Goal: Information Seeking & Learning: Find specific fact

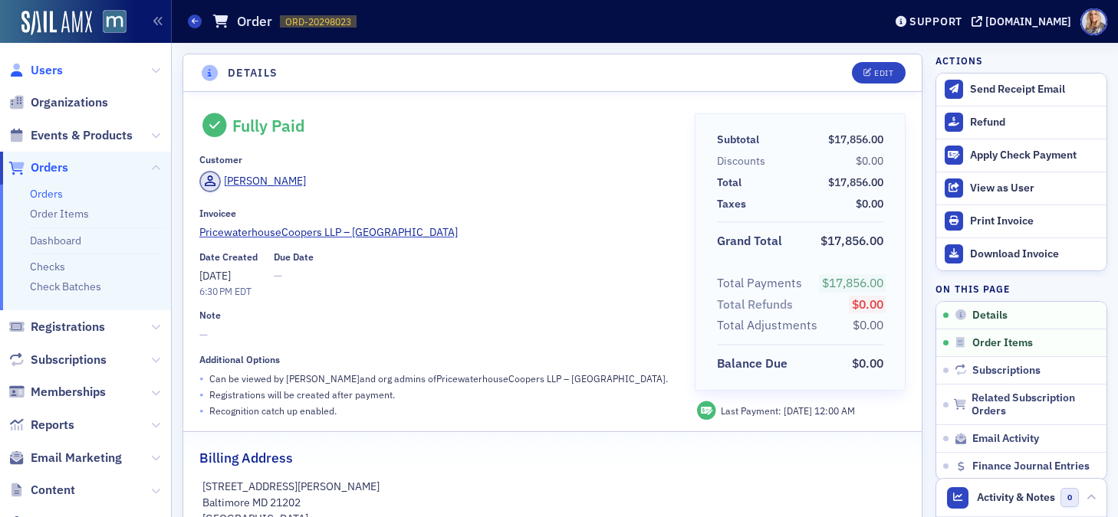
click at [60, 71] on span "Users" at bounding box center [47, 70] width 32 height 17
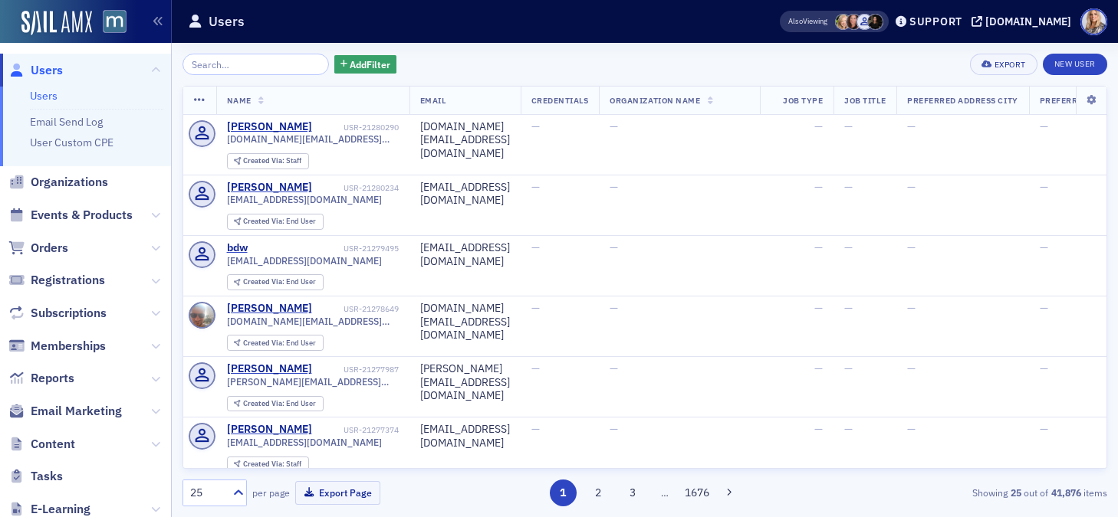
click at [45, 96] on link "Users" at bounding box center [44, 96] width 28 height 14
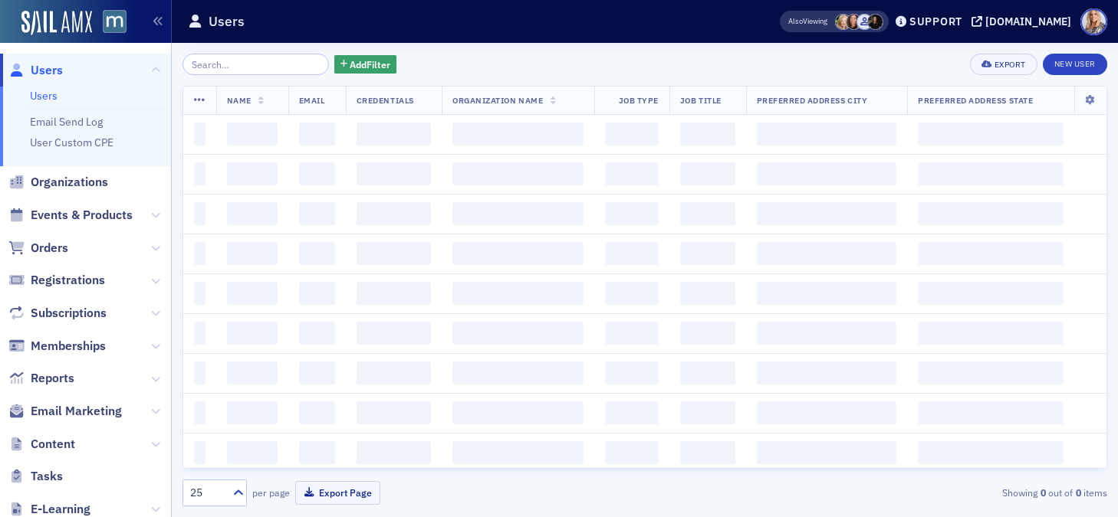
click at [256, 65] on input "search" at bounding box center [255, 64] width 146 height 21
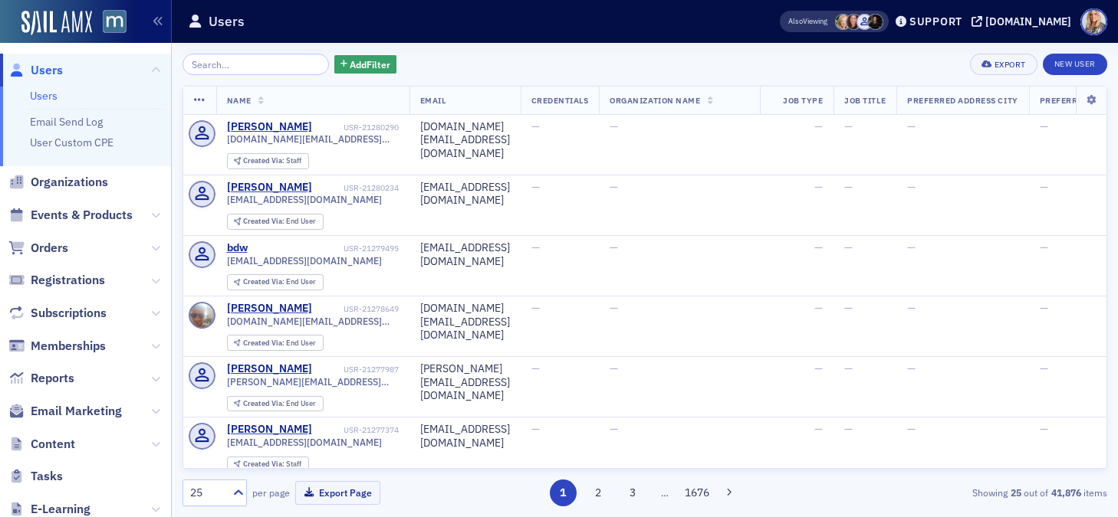
click at [256, 65] on input "search" at bounding box center [255, 64] width 146 height 21
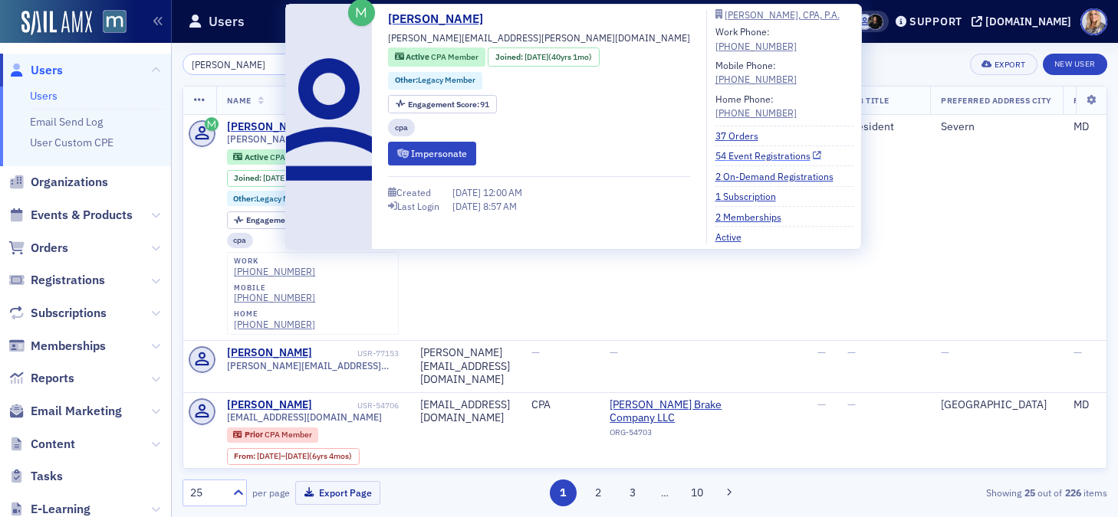
click at [715, 155] on link "54 Event Registrations" at bounding box center [768, 156] width 107 height 14
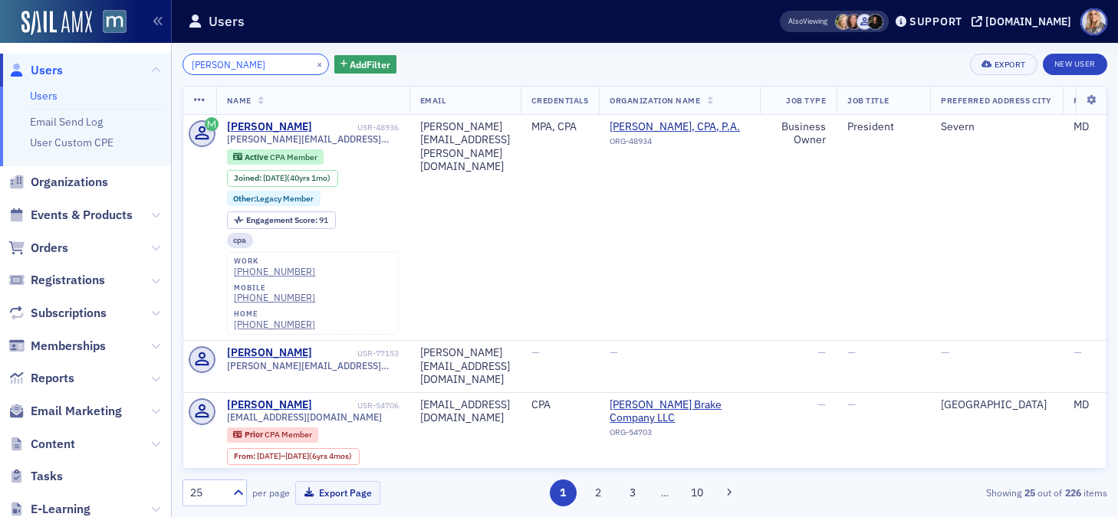
click at [249, 64] on input "Lisa Ingram" at bounding box center [255, 64] width 146 height 21
drag, startPoint x: 249, startPoint y: 64, endPoint x: 164, endPoint y: 62, distance: 85.1
click at [164, 63] on div "Users Users Email Send Log User Custom CPE Organizations Events & Products Orde…" at bounding box center [559, 258] width 1118 height 517
paste input "Kevin Matthews"
type input "Kevin Matthews"
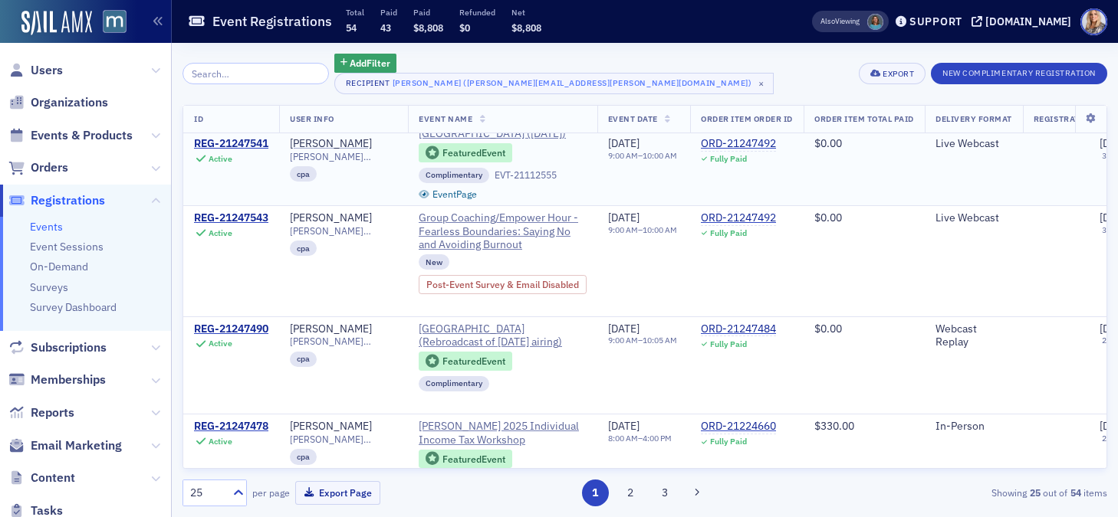
scroll to position [97, 0]
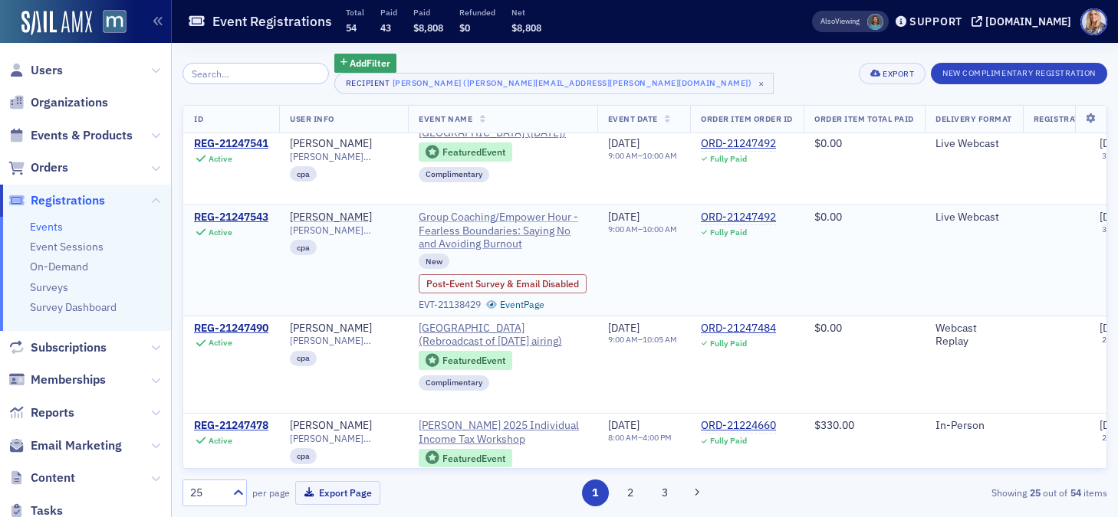
click at [517, 242] on span "Group Coaching/Empower Hour - Fearless Boundaries: Saying No and Avoiding Burno…" at bounding box center [503, 231] width 168 height 41
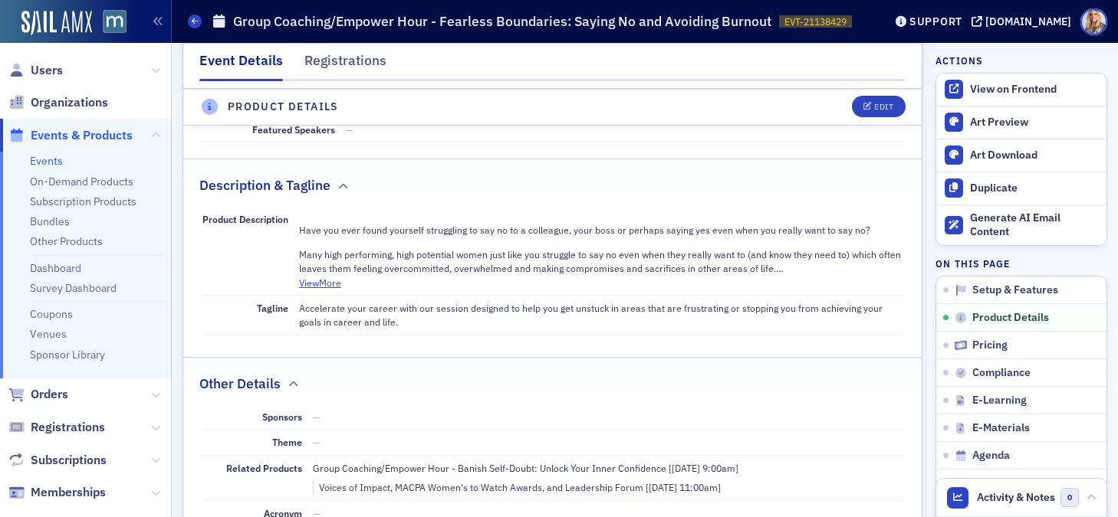
scroll to position [638, 0]
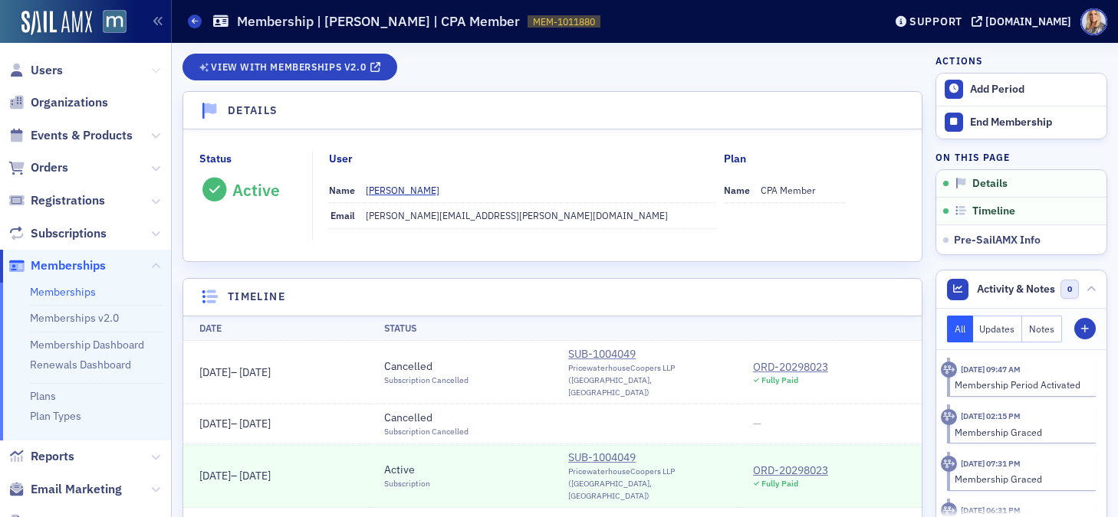
click at [156, 66] on icon at bounding box center [155, 70] width 9 height 9
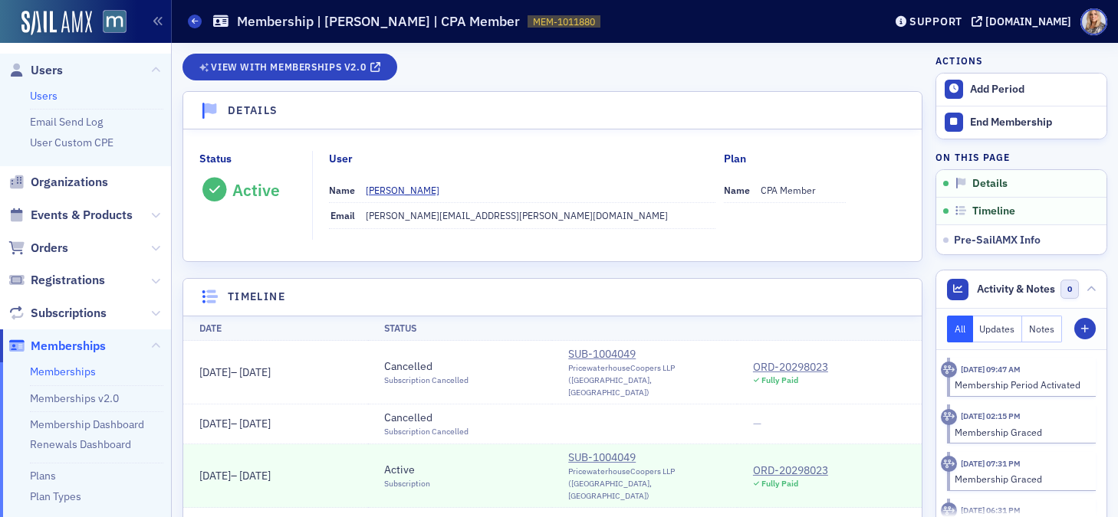
click at [38, 95] on link "Users" at bounding box center [44, 96] width 28 height 14
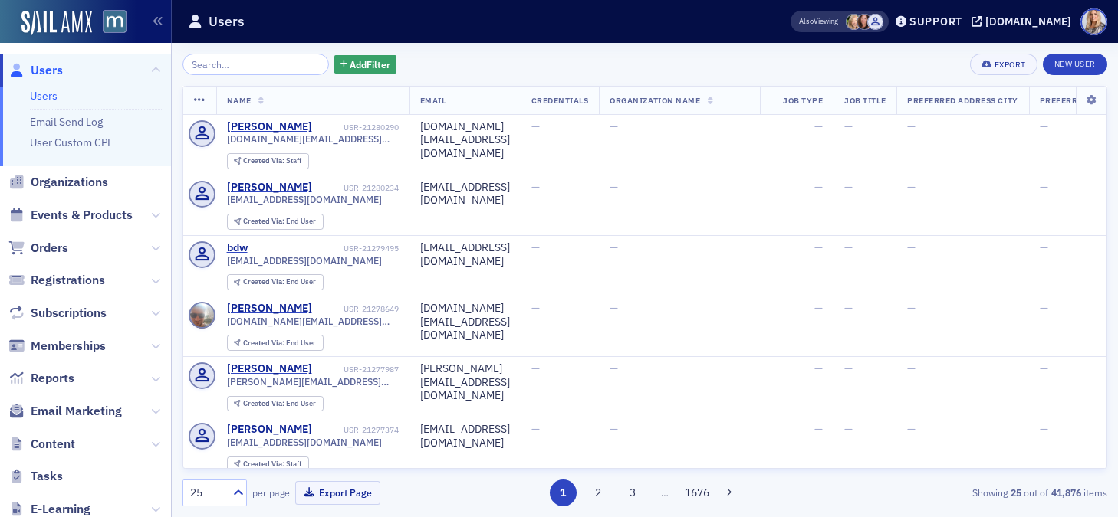
click at [221, 67] on input "search" at bounding box center [255, 64] width 146 height 21
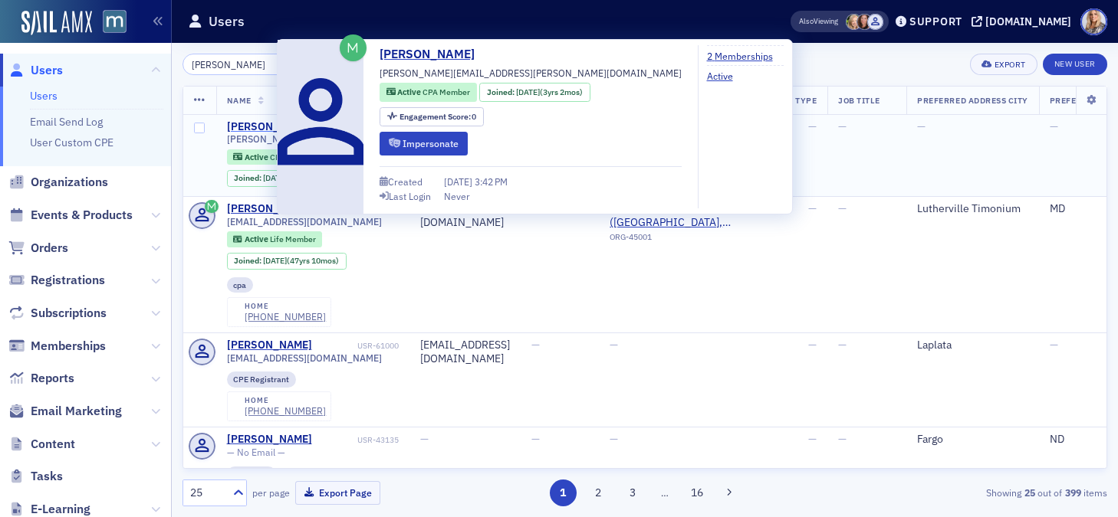
type input "Kevin Hall"
click at [266, 126] on div "Kevin Hall" at bounding box center [269, 127] width 85 height 14
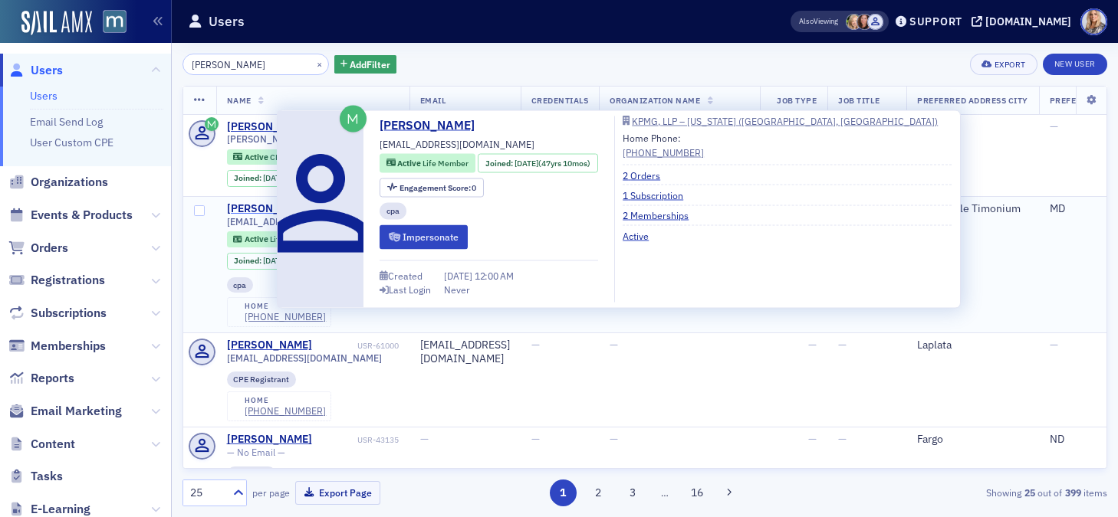
click at [268, 212] on div "Kevin Hall" at bounding box center [269, 209] width 85 height 14
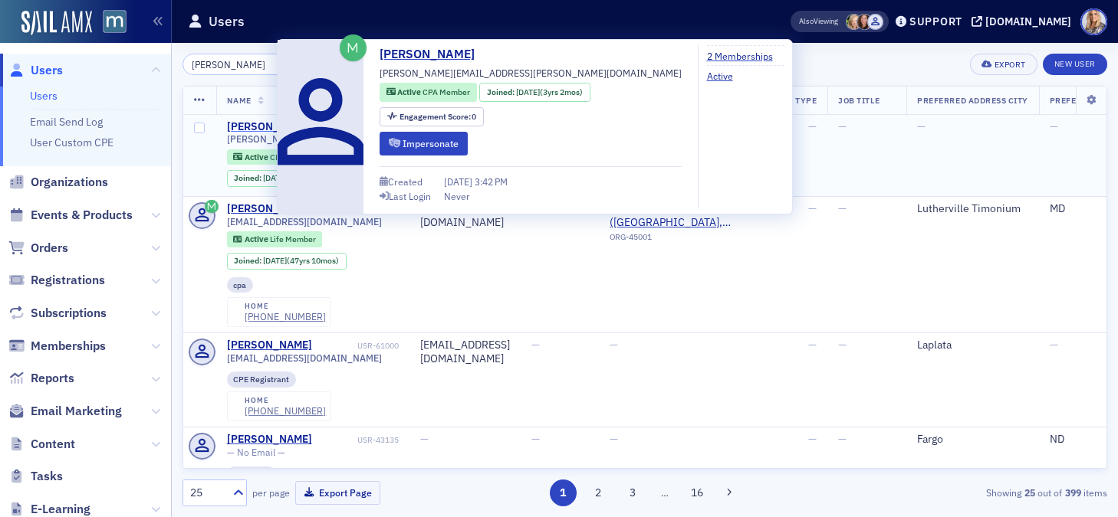
click at [254, 123] on div "Kevin Hall" at bounding box center [269, 127] width 85 height 14
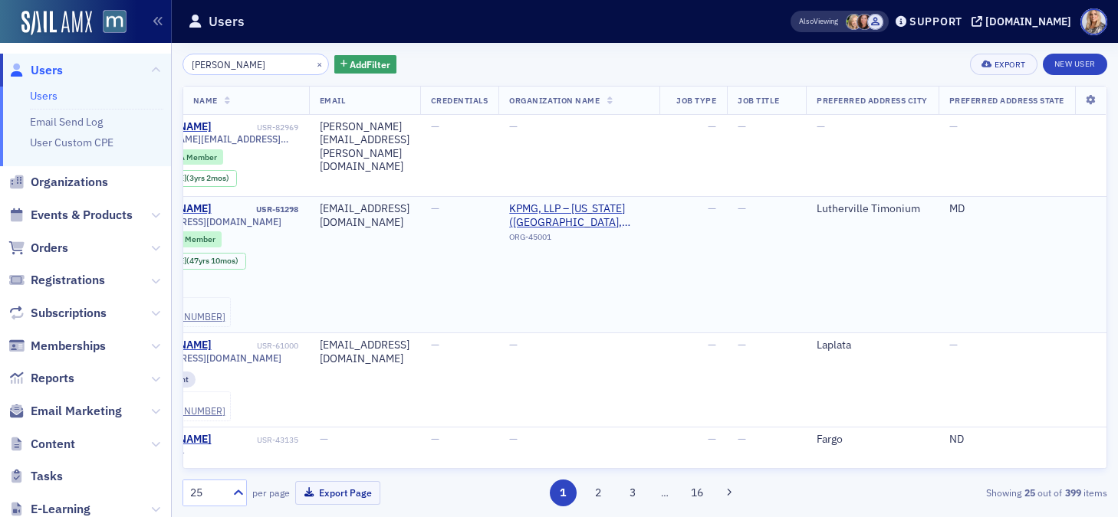
scroll to position [0, 176]
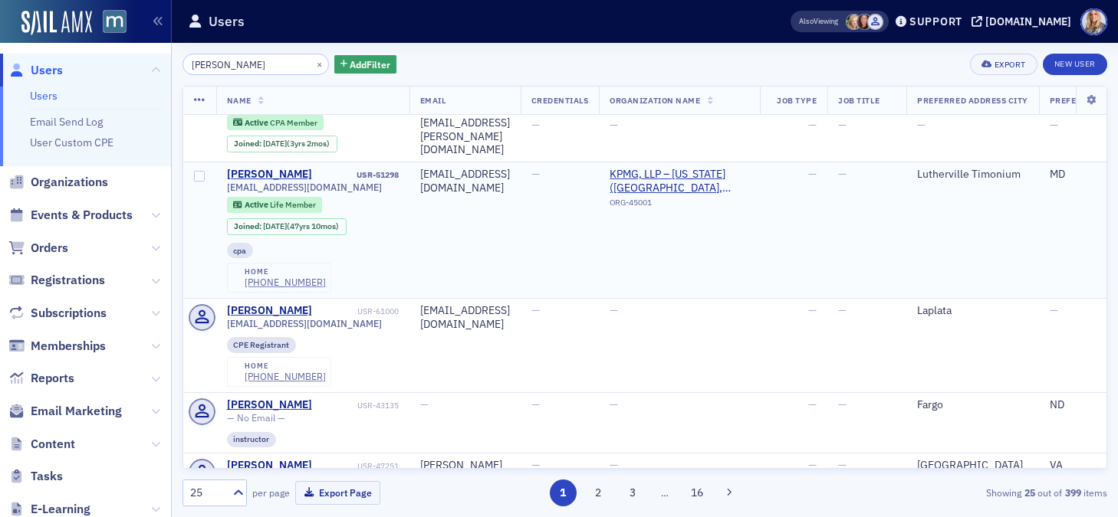
scroll to position [37, 0]
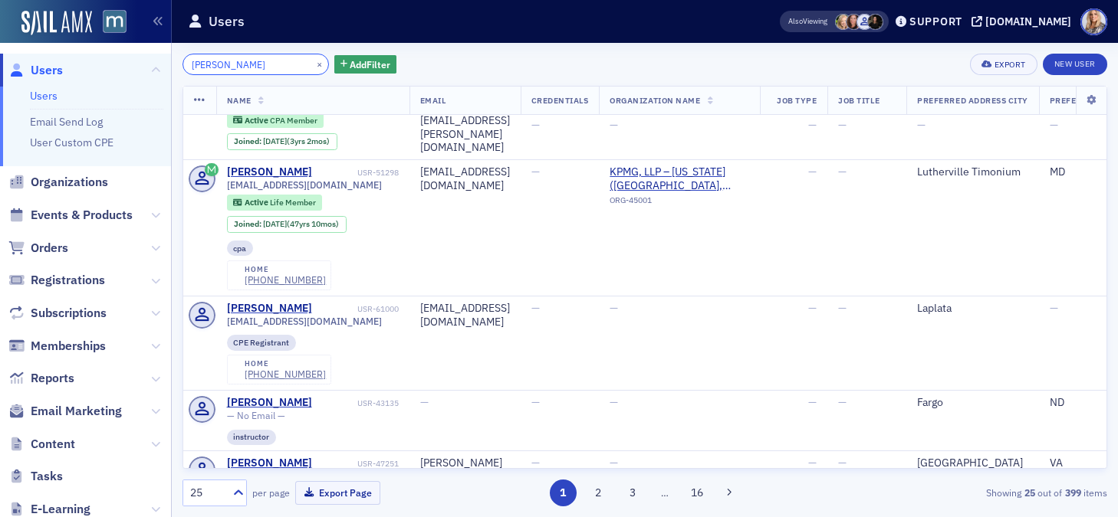
drag, startPoint x: 242, startPoint y: 64, endPoint x: 187, endPoint y: 63, distance: 55.2
click at [186, 63] on input "Kevin Hall" at bounding box center [255, 64] width 146 height 21
paste input "Matthews"
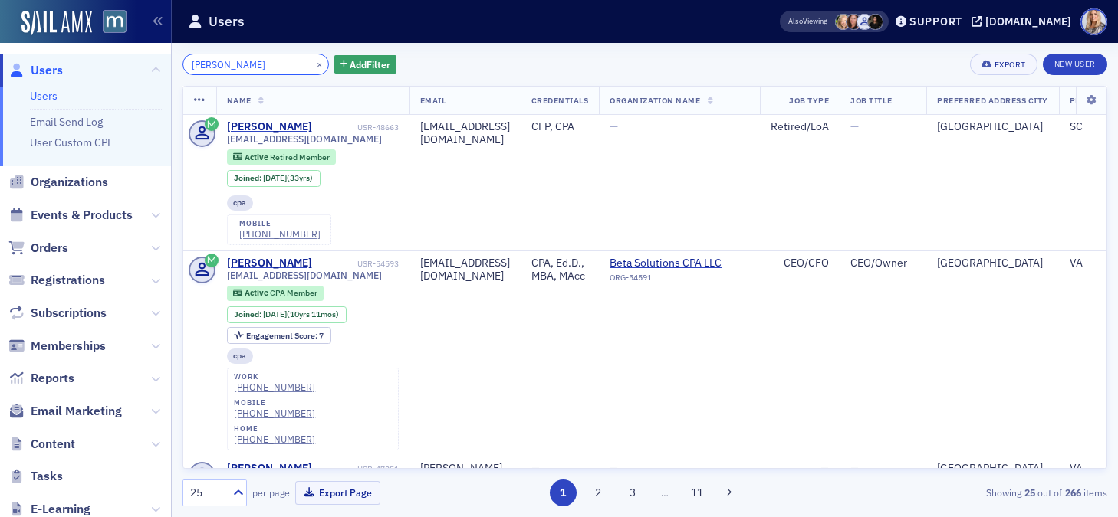
drag, startPoint x: 262, startPoint y: 67, endPoint x: 179, endPoint y: 67, distance: 83.6
click at [179, 67] on div "Kevin Matthews × Add Filter Export New User Name Email Credentials Organization…" at bounding box center [645, 280] width 946 height 475
paste input "orri"
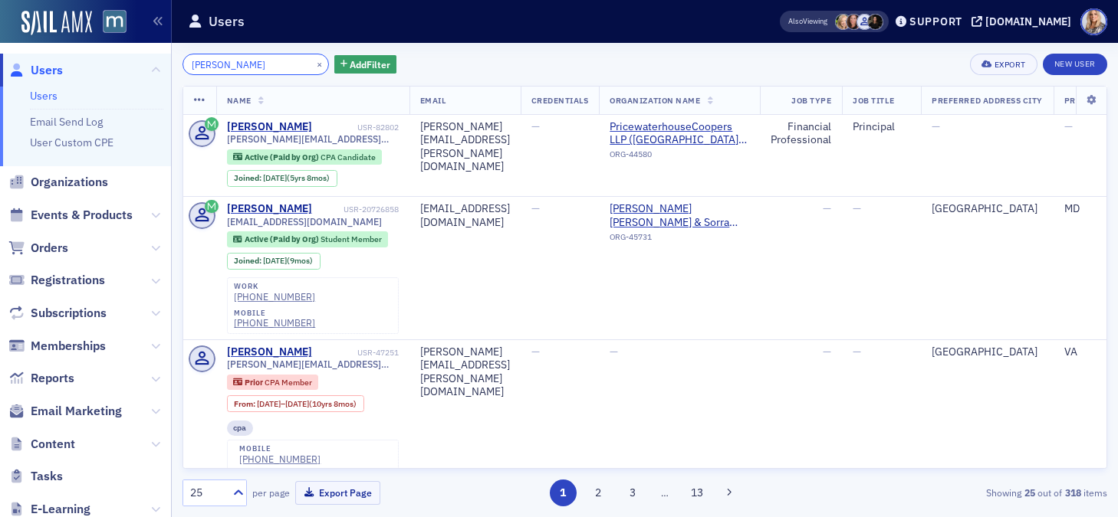
type input "Kevin Morris"
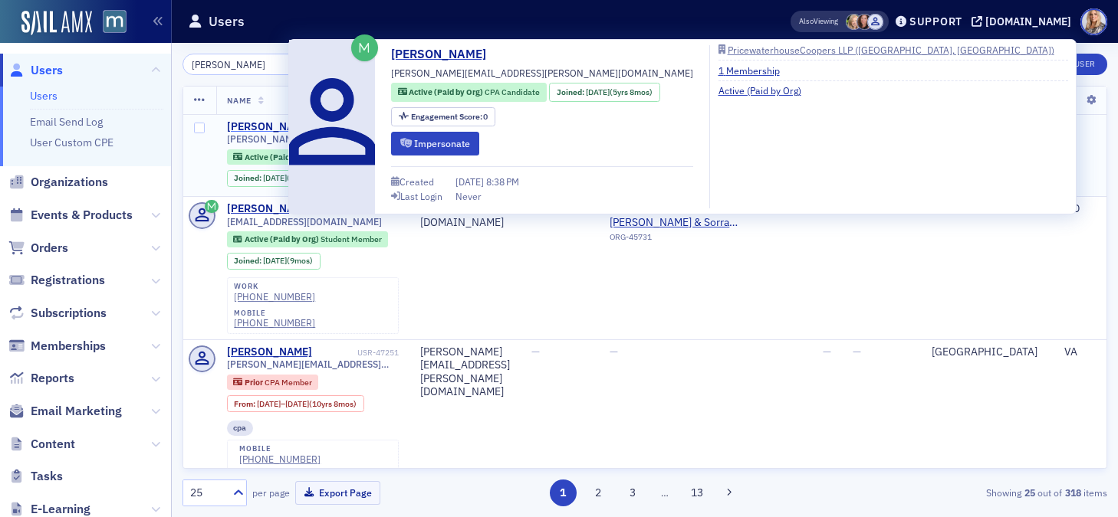
click at [271, 124] on div "Kevin Morris" at bounding box center [269, 127] width 85 height 14
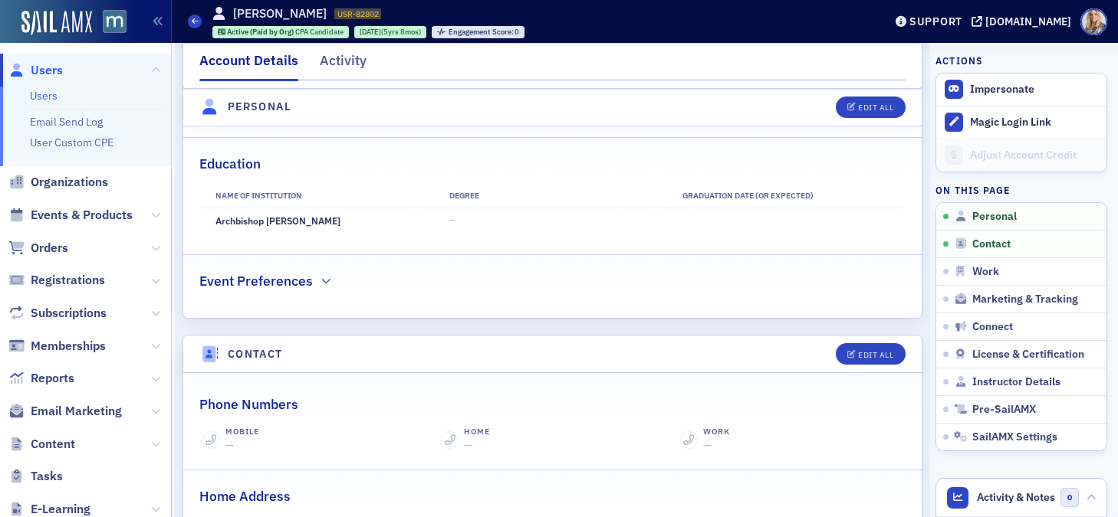
scroll to position [429, 0]
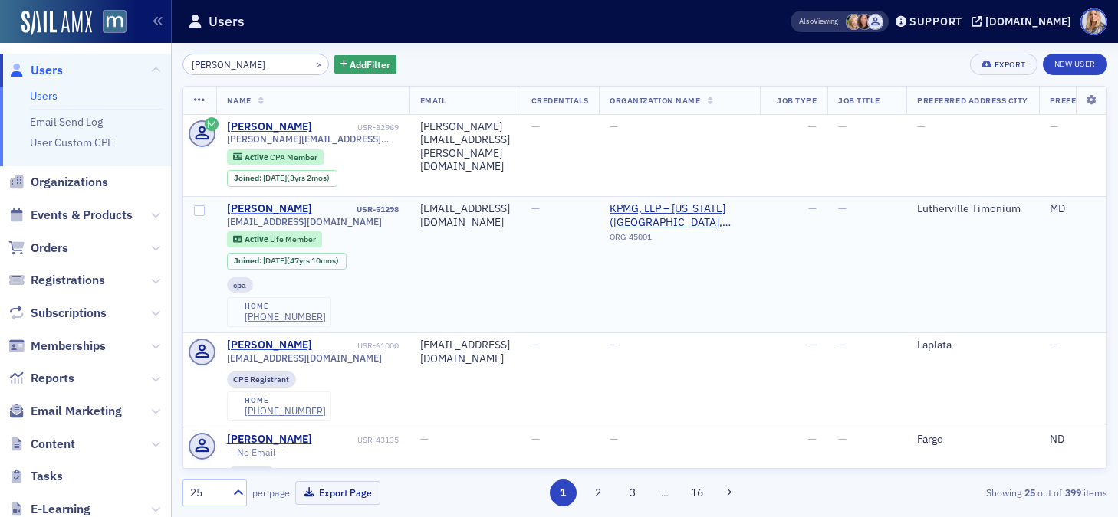
click at [261, 212] on div "Kevin Hall" at bounding box center [269, 209] width 85 height 14
click at [245, 66] on input "Kevin Hall" at bounding box center [255, 64] width 146 height 21
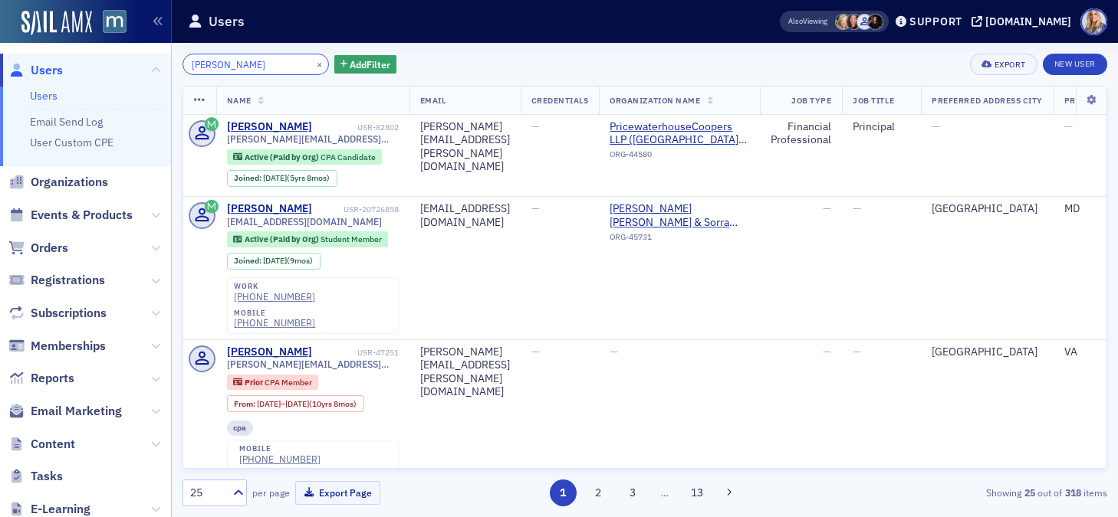
type input "Kevin Morris"
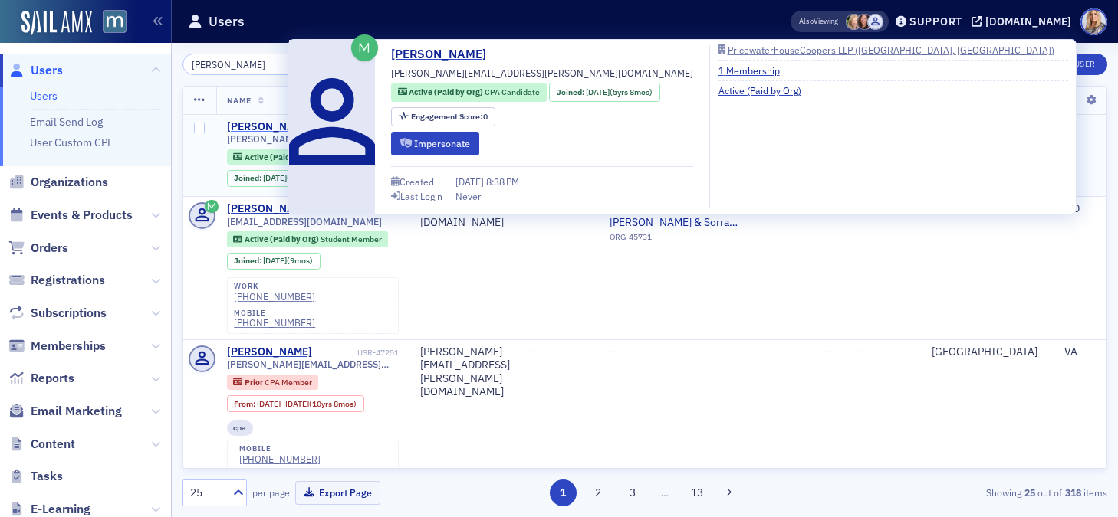
click at [261, 126] on div "Kevin Morris" at bounding box center [269, 127] width 85 height 14
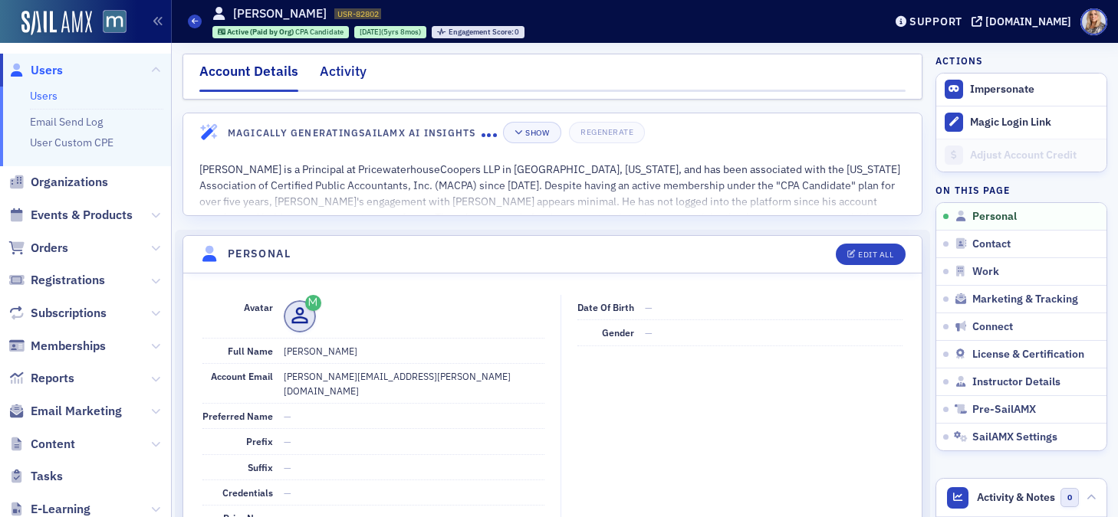
click at [351, 70] on div "Activity" at bounding box center [343, 75] width 47 height 28
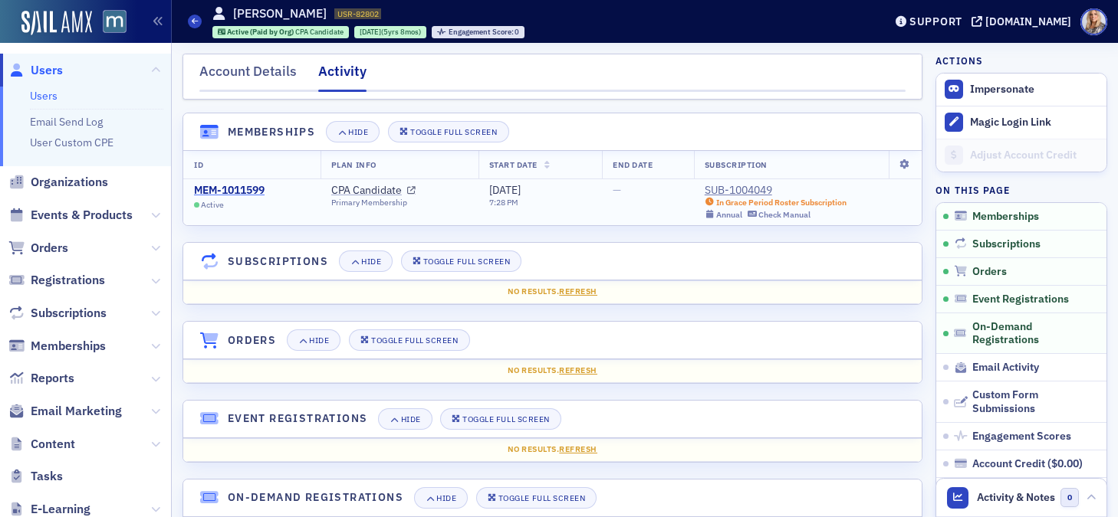
click at [255, 190] on div "MEM-1011599" at bounding box center [229, 191] width 71 height 14
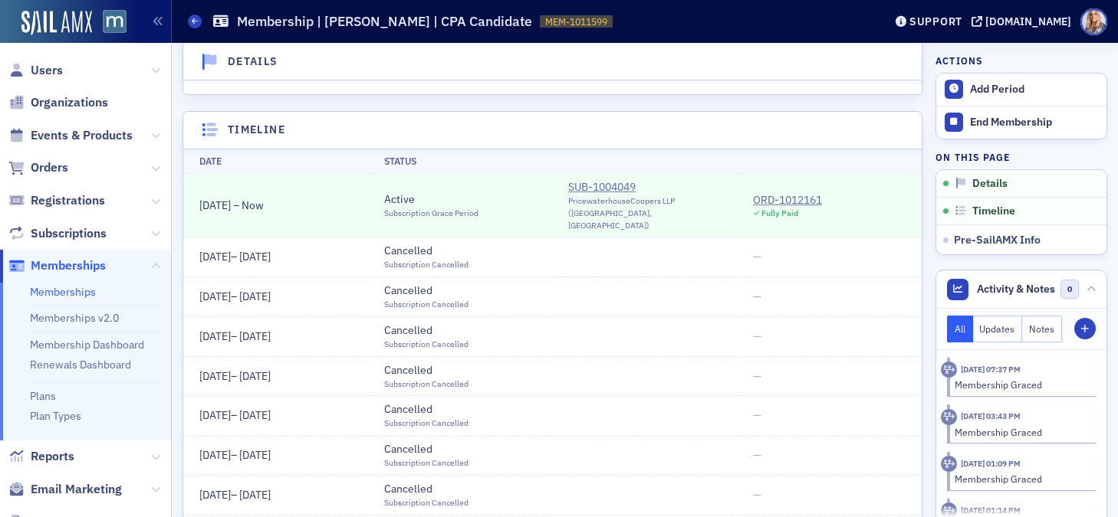
scroll to position [169, 0]
click at [609, 186] on div "SUB-1004049" at bounding box center [644, 185] width 153 height 16
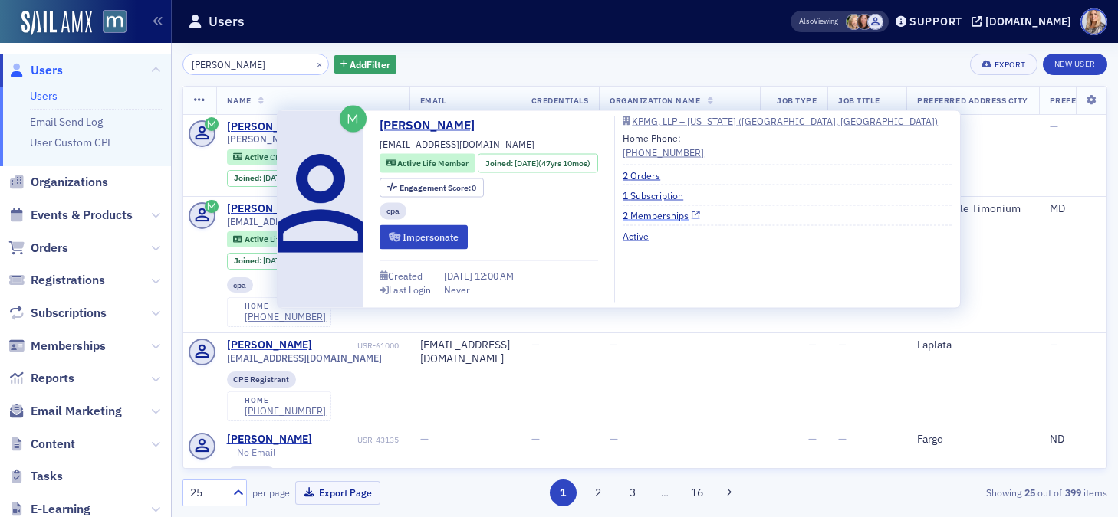
click at [672, 213] on link "2 Memberships" at bounding box center [661, 216] width 77 height 14
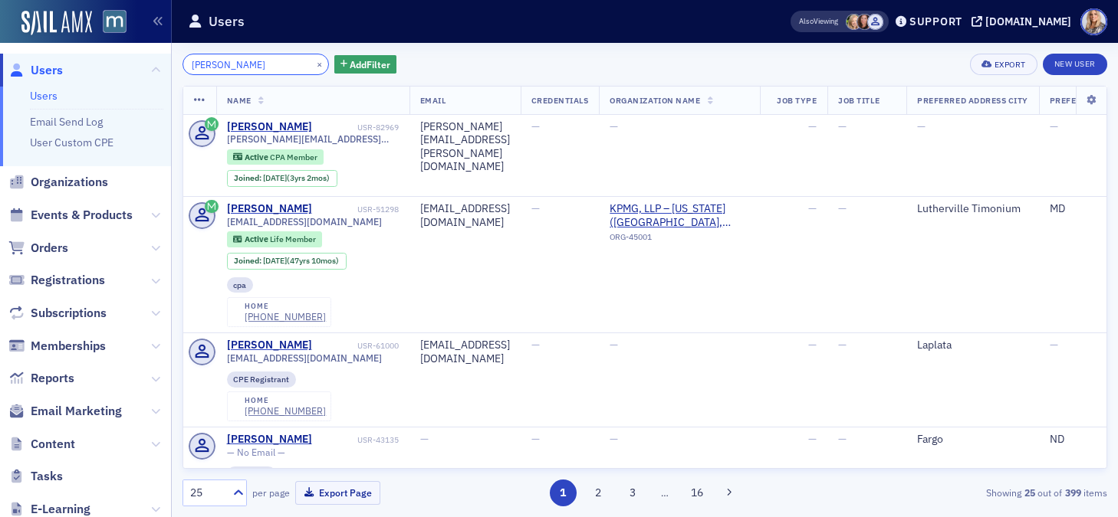
click at [251, 57] on input "Kevin Hall" at bounding box center [255, 64] width 146 height 21
click at [257, 62] on input "Kevin Hall" at bounding box center [255, 64] width 146 height 21
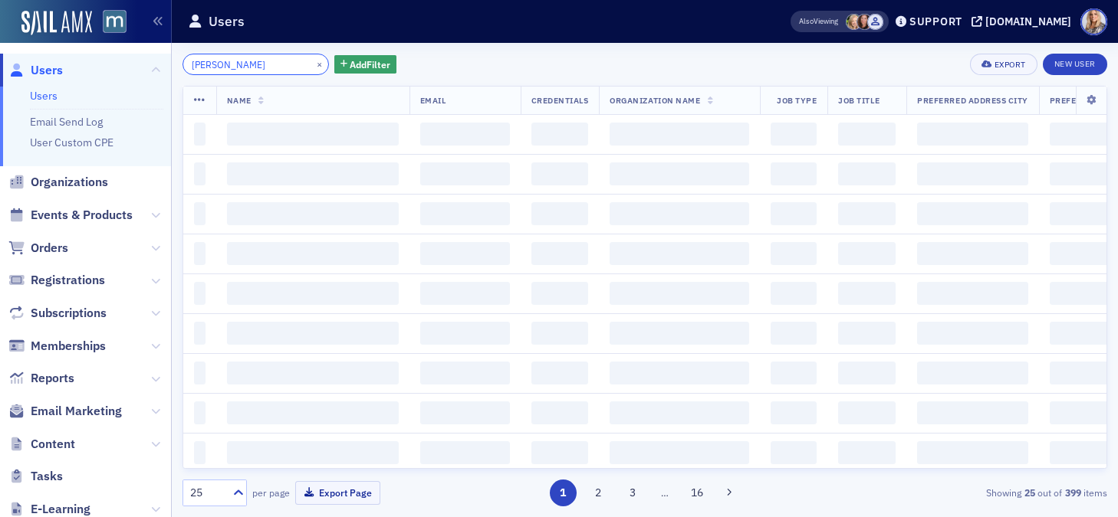
type input "Kevin morris"
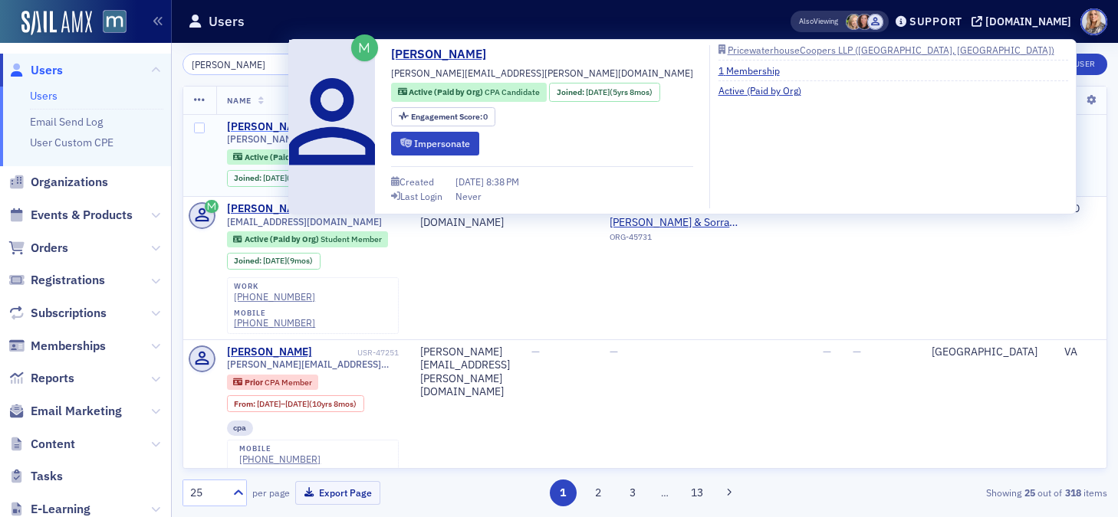
click at [240, 127] on div "Kevin Morris" at bounding box center [269, 127] width 85 height 14
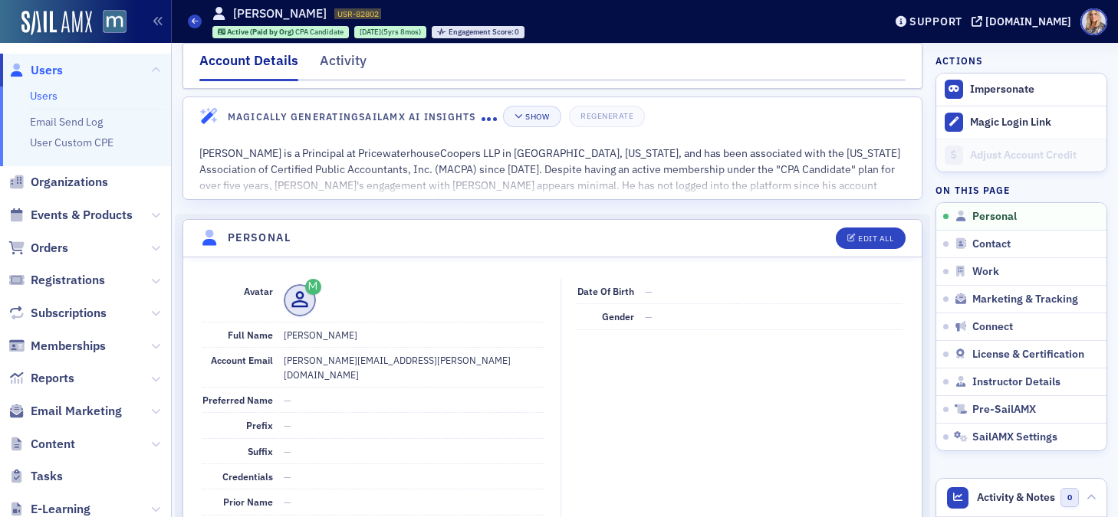
scroll to position [15, 0]
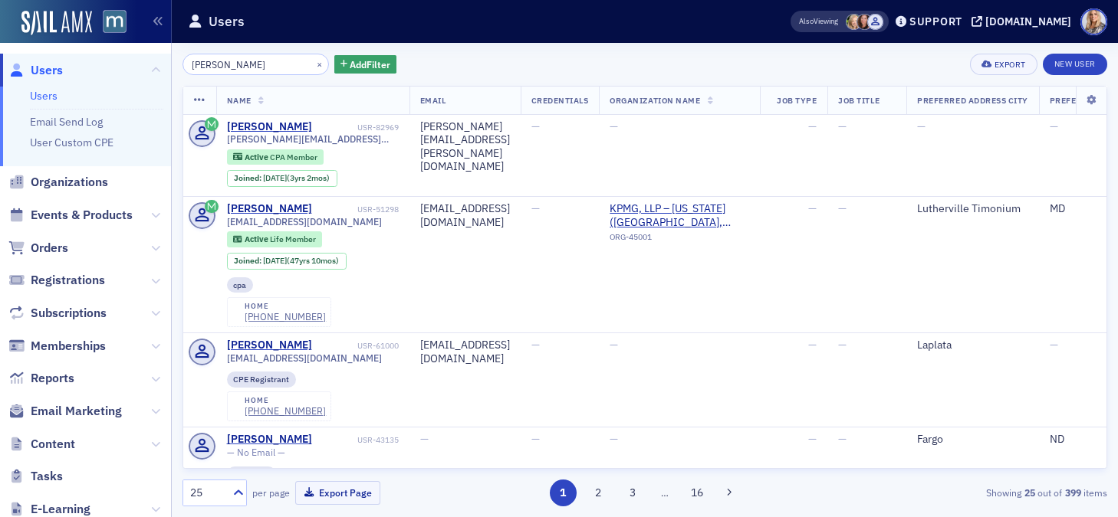
click at [245, 58] on input "Kevin Hall" at bounding box center [255, 64] width 146 height 21
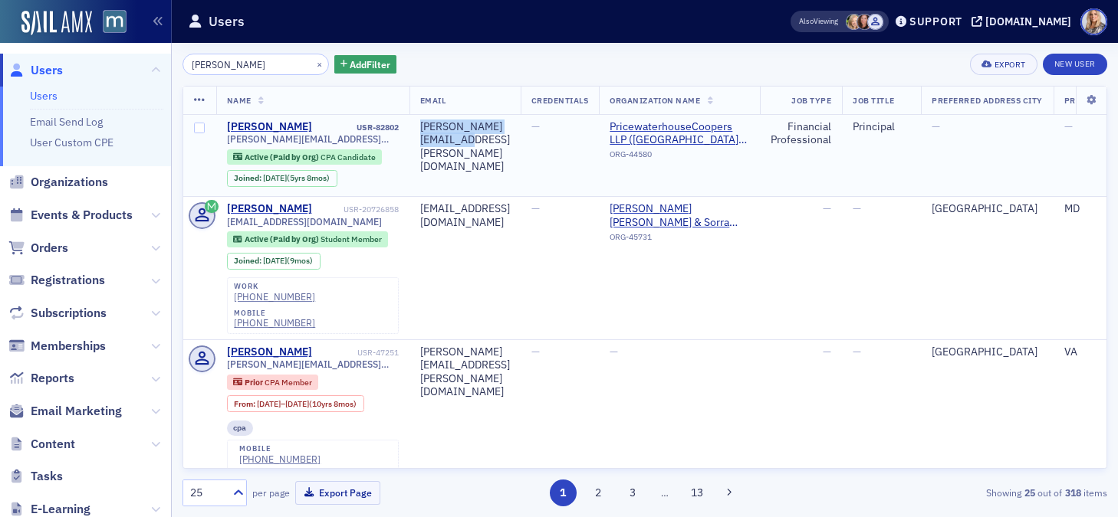
drag, startPoint x: 429, startPoint y: 126, endPoint x: 575, endPoint y: 125, distance: 146.4
click at [510, 126] on div "kevin.x.morris@pwc.com" at bounding box center [465, 147] width 90 height 54
copy div "kevin.x.morris@pwc.com"
drag, startPoint x: 253, startPoint y: 64, endPoint x: 102, endPoint y: 64, distance: 151.0
click at [102, 64] on div "Users Users Email Send Log User Custom CPE Organizations Events & Products Orde…" at bounding box center [559, 258] width 1118 height 517
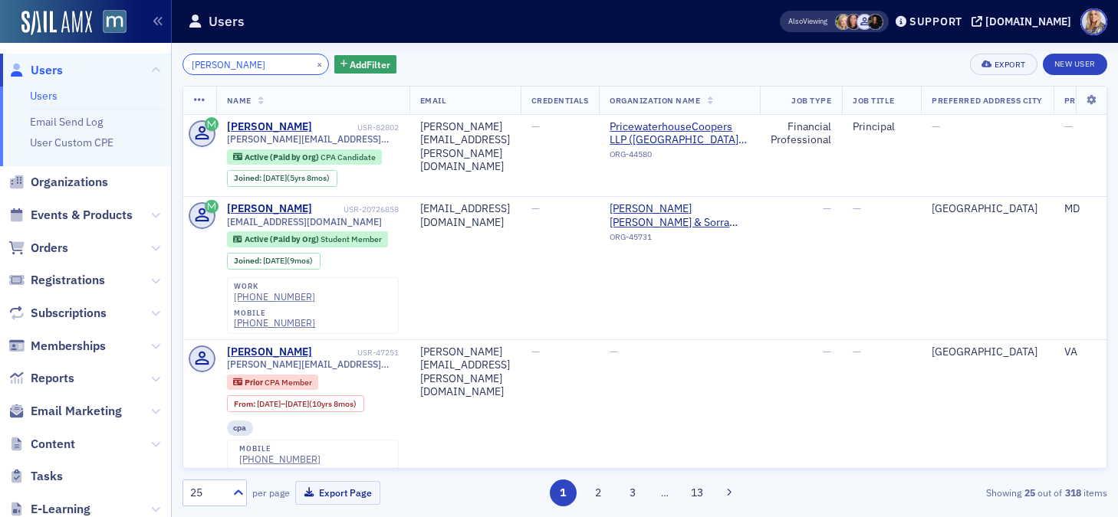
paste input "ionne Scott"
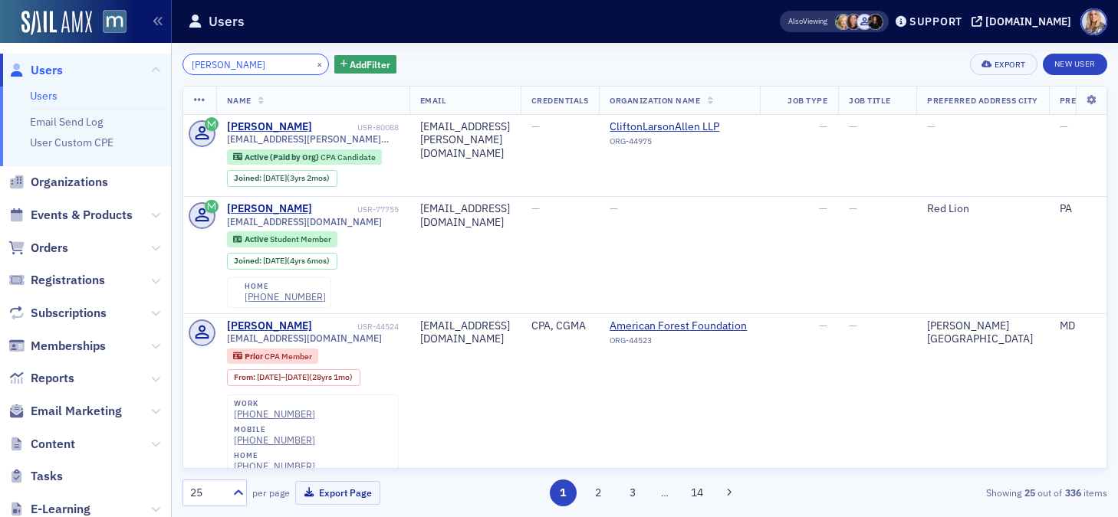
type input "Kionne Scott"
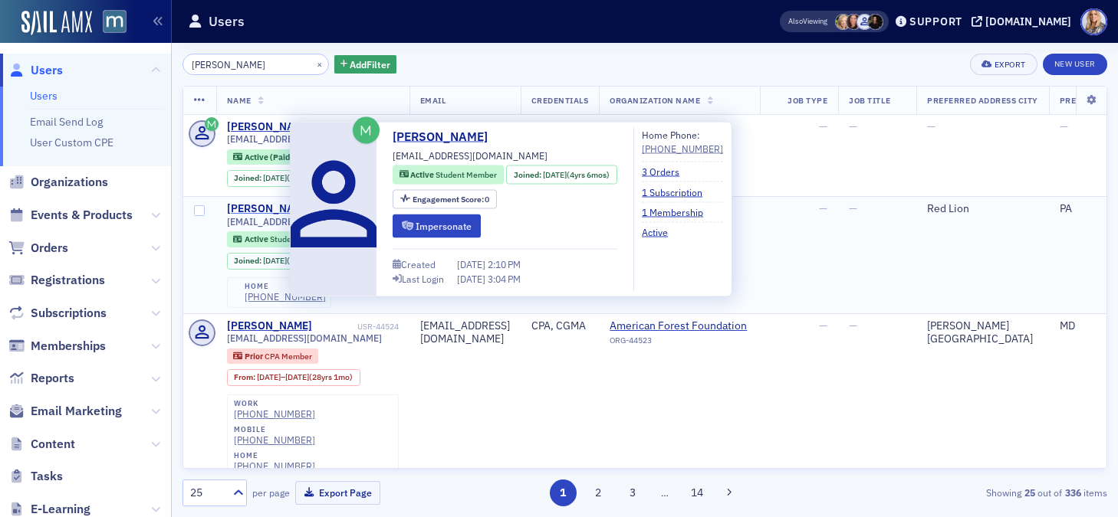
click at [268, 211] on div "Kionne Scott" at bounding box center [269, 209] width 85 height 14
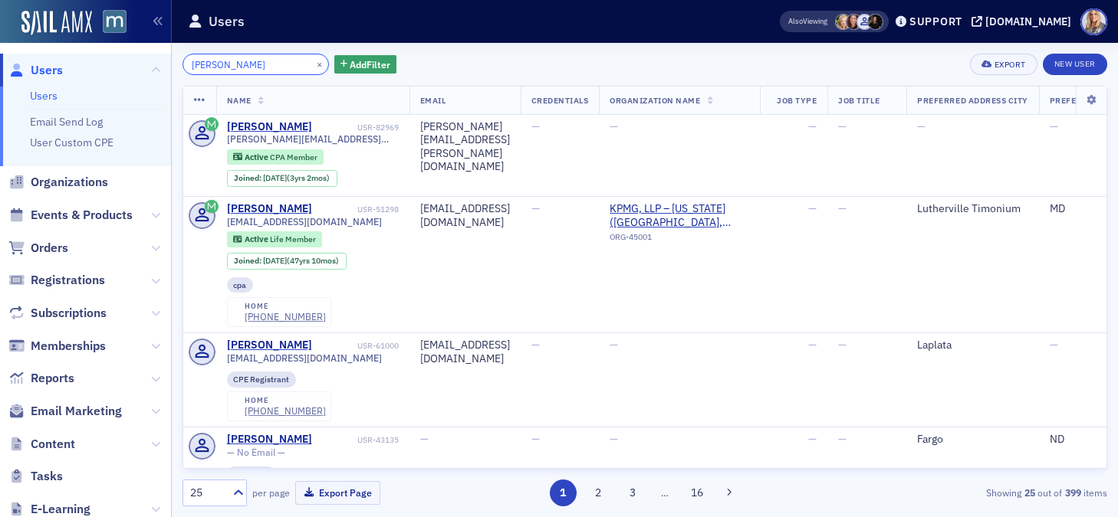
drag, startPoint x: 248, startPoint y: 67, endPoint x: 161, endPoint y: 61, distance: 86.8
click at [160, 61] on div "Users Users Email Send Log User Custom CPE Organizations Events & Products Orde…" at bounding box center [559, 258] width 1118 height 517
paste input "ristie Miller"
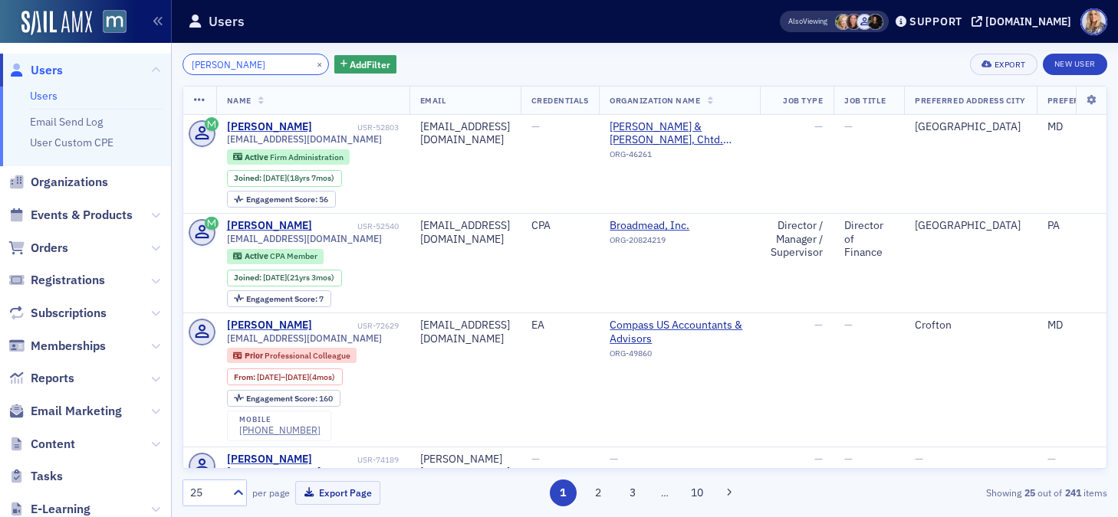
drag, startPoint x: 231, startPoint y: 67, endPoint x: 134, endPoint y: 57, distance: 97.1
click at [134, 57] on div "Users Users Email Send Log User Custom CPE Organizations Events & Products Orde…" at bounding box center [559, 258] width 1118 height 517
paste input "Laura Quinn"
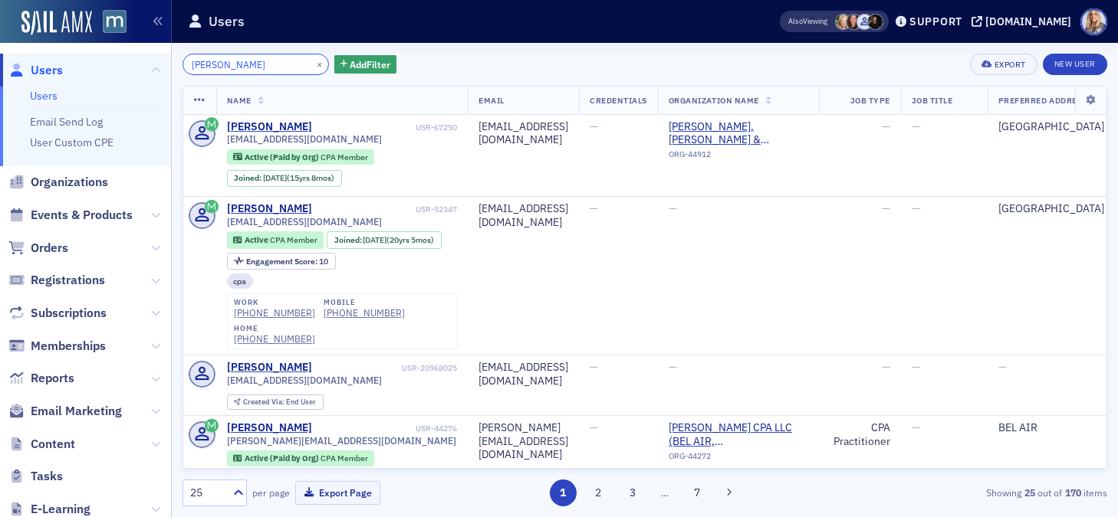
type input "Laura Quinn"
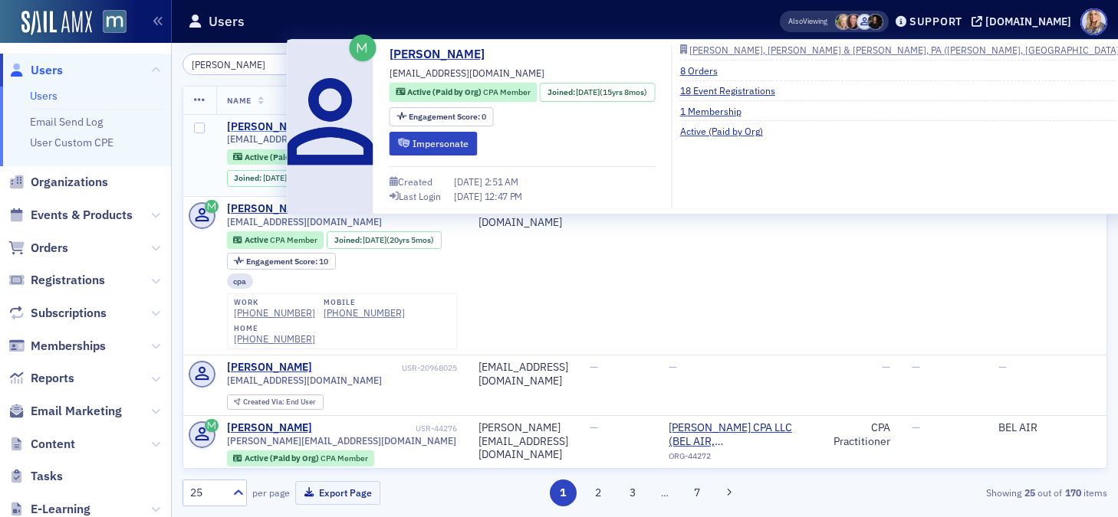
click at [264, 125] on div "Laura Quinn" at bounding box center [269, 127] width 85 height 14
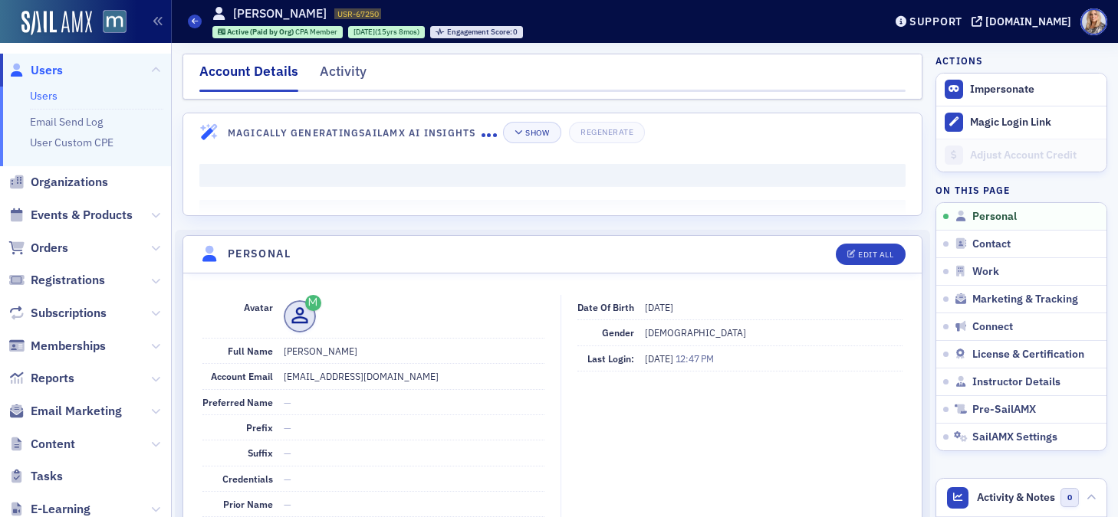
click at [264, 126] on h4 "Magically Generating SailAMX AI Insights" at bounding box center [355, 133] width 254 height 14
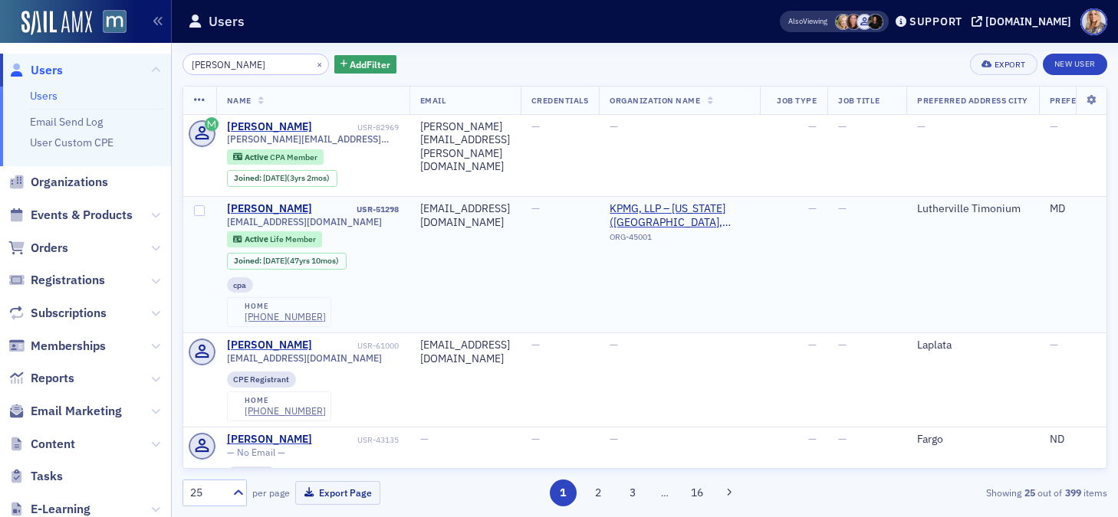
click at [266, 221] on span "kmhall@kpmg.com" at bounding box center [304, 221] width 155 height 11
drag, startPoint x: 252, startPoint y: 62, endPoint x: 129, endPoint y: 59, distance: 123.5
click at [129, 59] on div "Users Users Email Send Log User Custom CPE Organizations Events & Products Orde…" at bounding box center [559, 258] width 1118 height 517
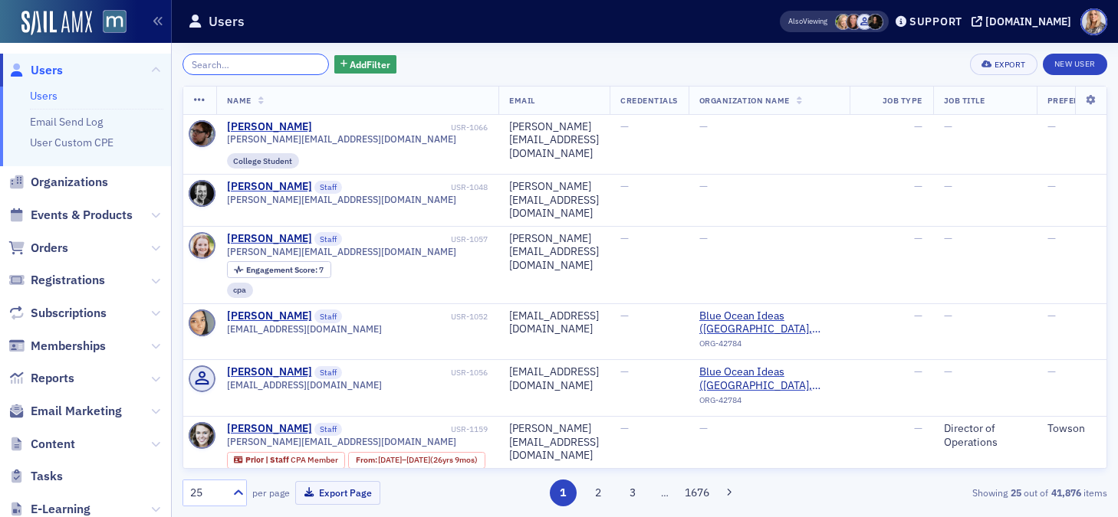
click at [244, 60] on input "search" at bounding box center [255, 64] width 146 height 21
paste input "Laura Quinn"
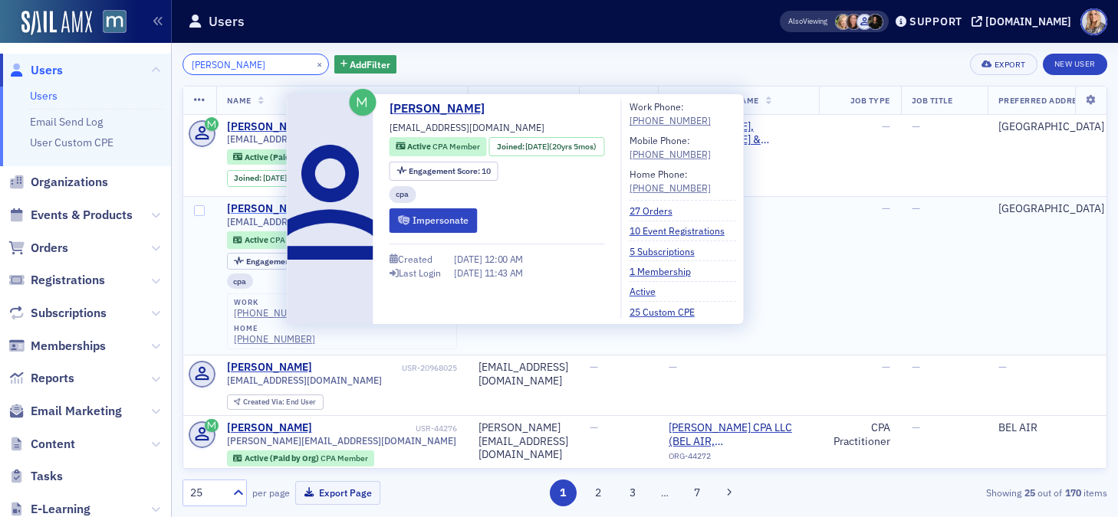
type input "Laura Quinn"
click at [268, 212] on div "Laura Quinn" at bounding box center [269, 209] width 85 height 14
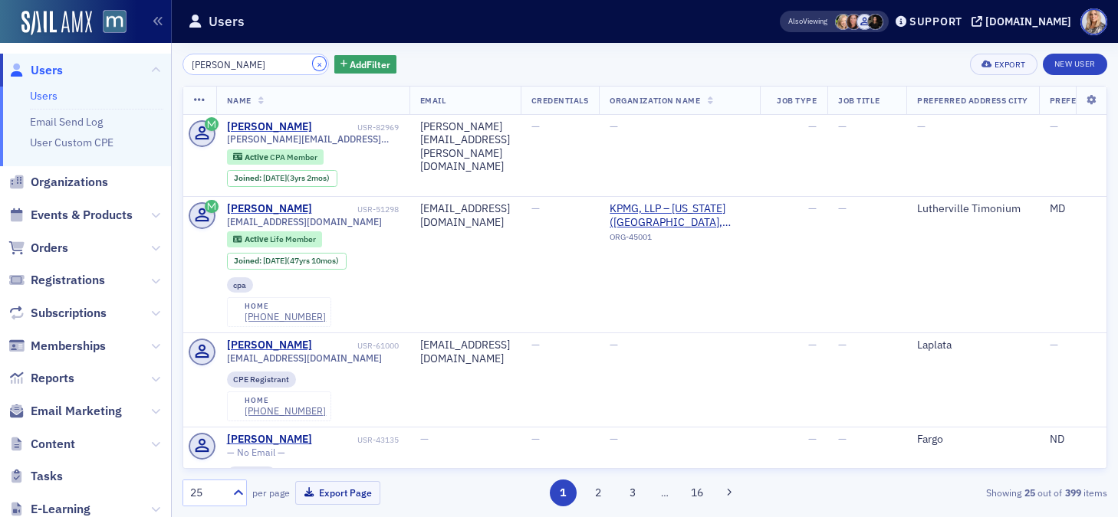
click at [313, 65] on button "×" at bounding box center [320, 64] width 14 height 14
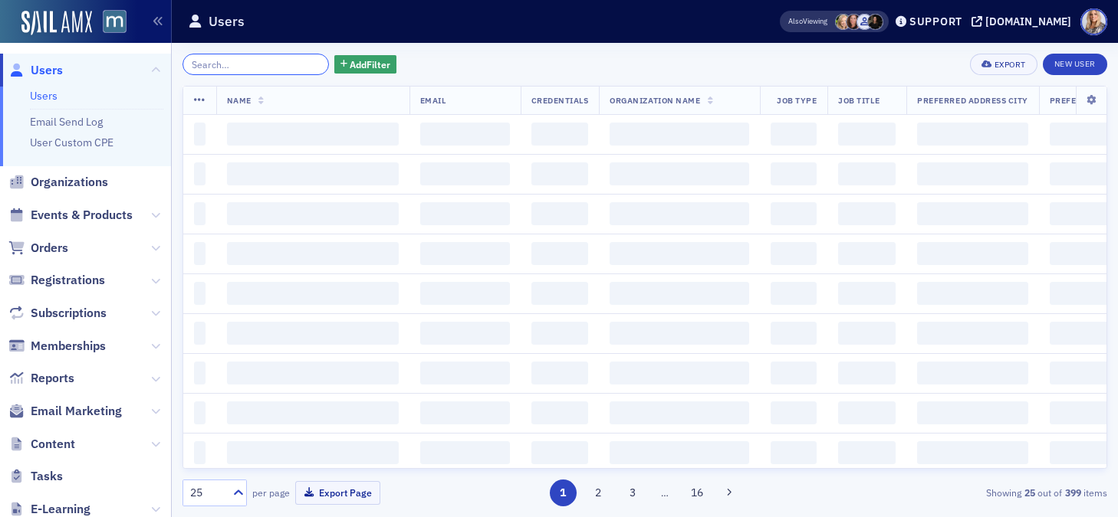
click at [251, 62] on input "search" at bounding box center [255, 64] width 146 height 21
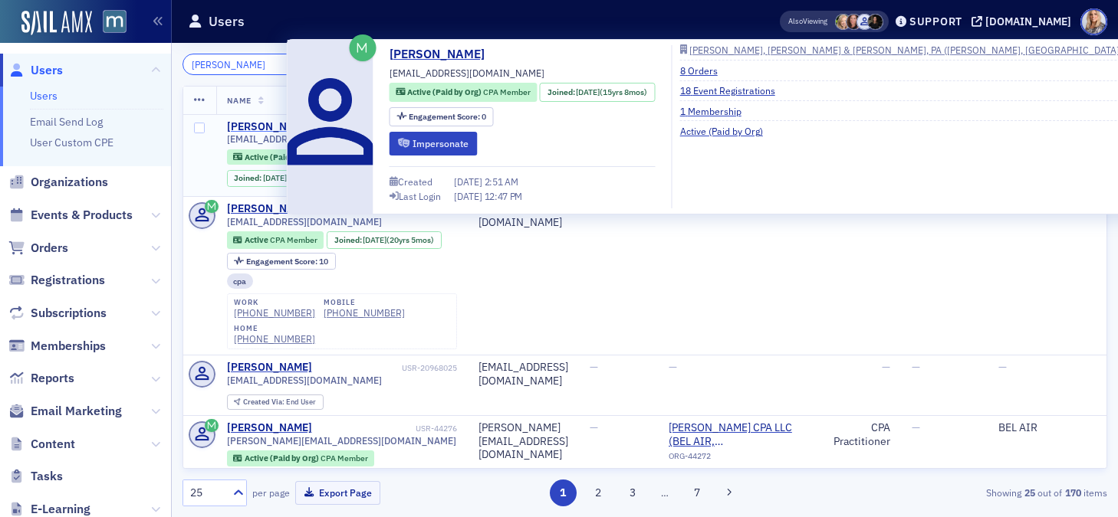
type input "Laura Quinn"
click at [258, 123] on div "Laura Quinn" at bounding box center [269, 127] width 85 height 14
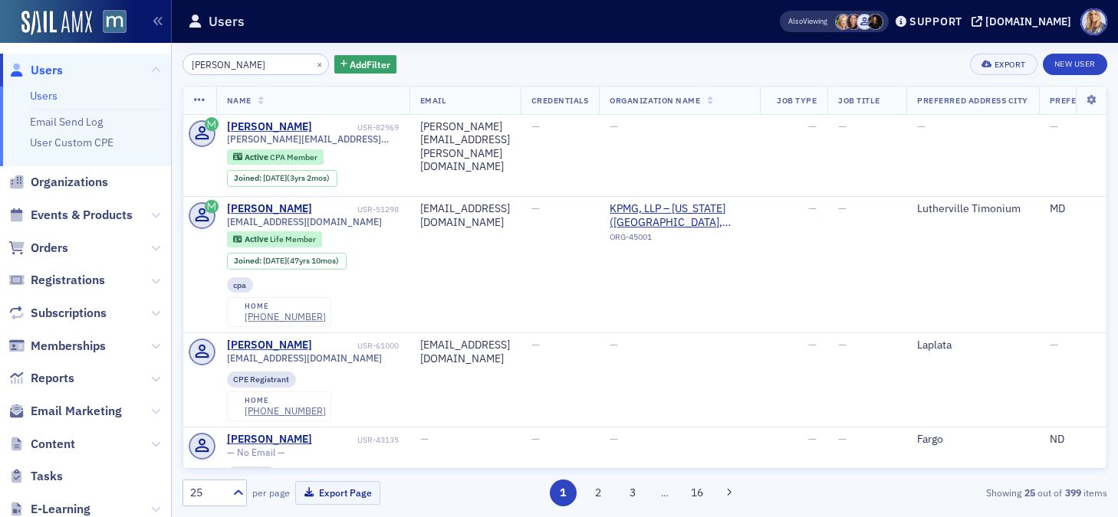
drag, startPoint x: 253, startPoint y: 62, endPoint x: 124, endPoint y: 57, distance: 128.9
click at [124, 57] on div "Users Users Email Send Log User Custom CPE Organizations Events & Products Orde…" at bounding box center [559, 258] width 1118 height 517
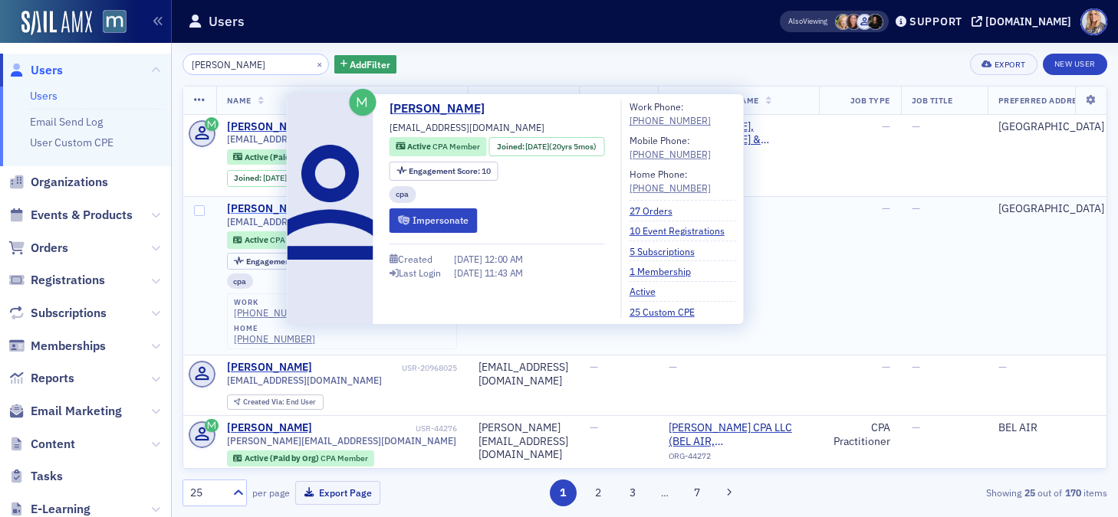
type input "Laura Quinn"
click at [252, 213] on div "Laura Quinn" at bounding box center [269, 209] width 85 height 14
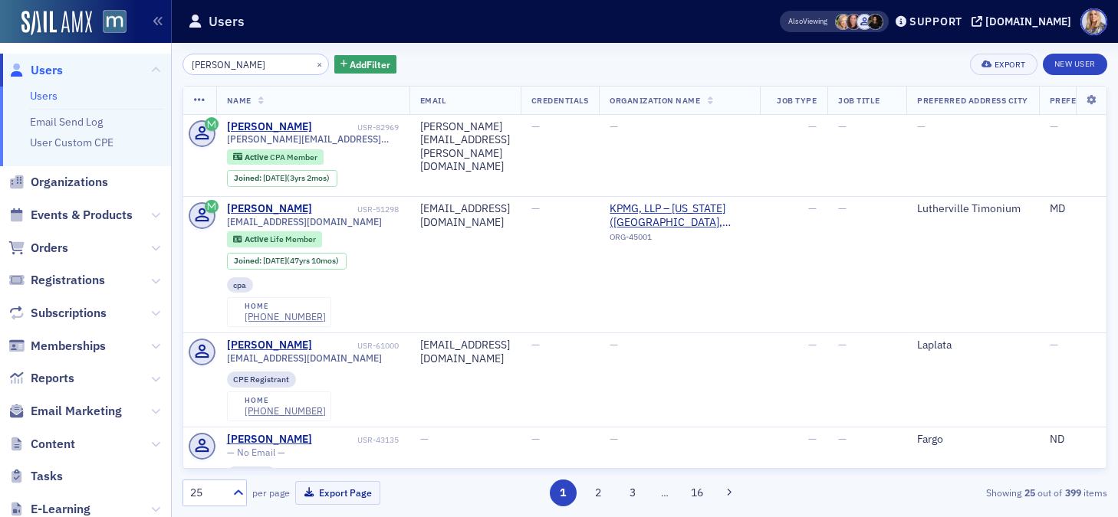
drag, startPoint x: 248, startPoint y: 60, endPoint x: 136, endPoint y: 57, distance: 111.2
click at [136, 57] on div "Users Users Email Send Log User Custom CPE Organizations Events & Products Orde…" at bounding box center [559, 258] width 1118 height 517
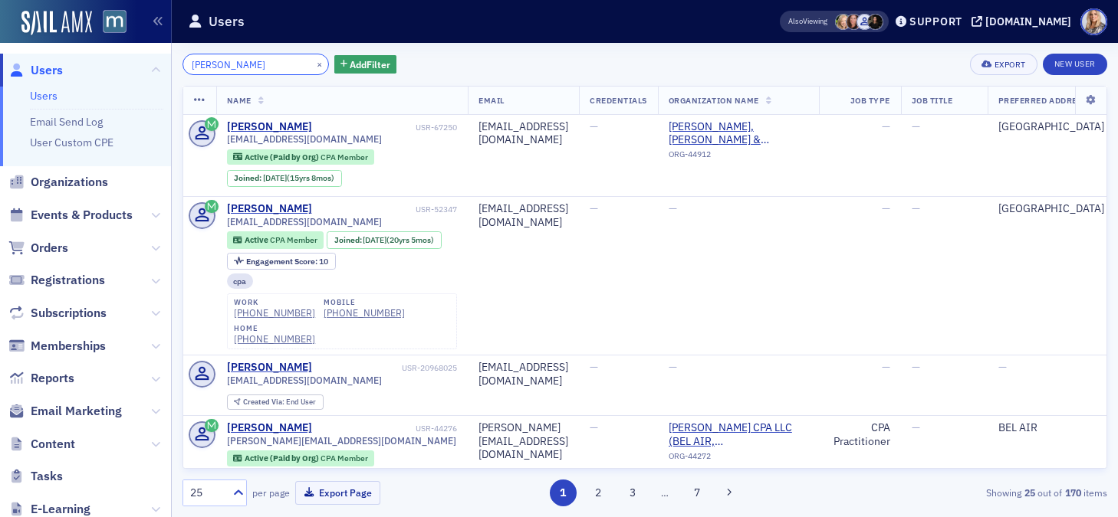
drag, startPoint x: 259, startPoint y: 63, endPoint x: 97, endPoint y: 59, distance: 161.8
click at [97, 59] on div "Users Users Email Send Log User Custom CPE Organizations Events & Products Orde…" at bounding box center [559, 258] width 1118 height 517
paste input "en Robinso"
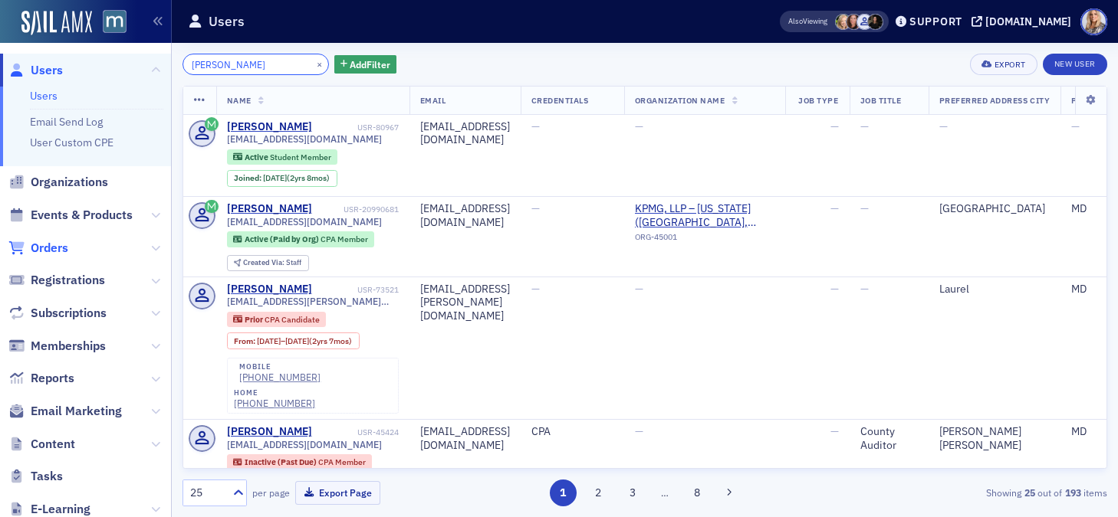
type input "Lauren Robinson"
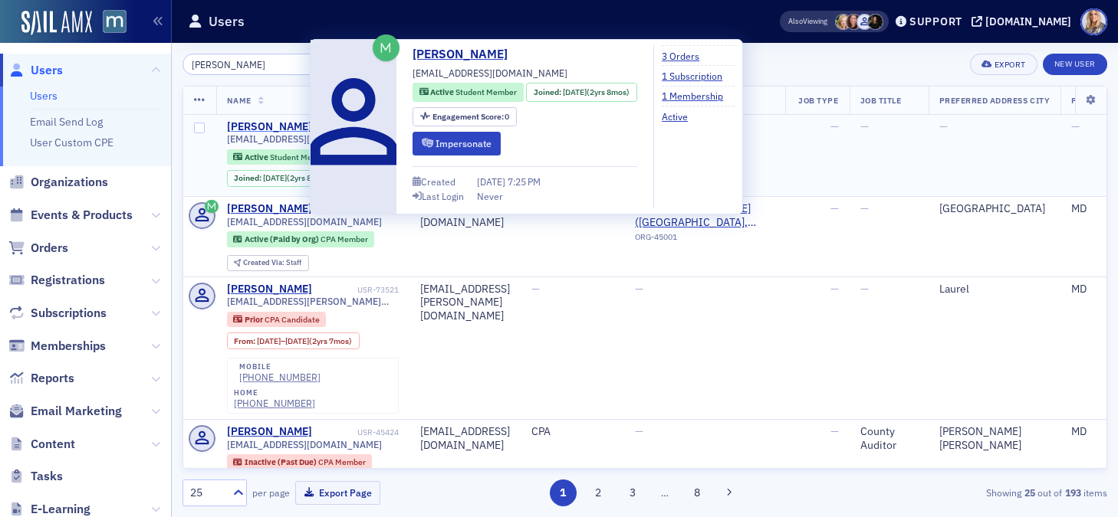
click at [262, 126] on div "Lauren Robinson" at bounding box center [269, 127] width 85 height 14
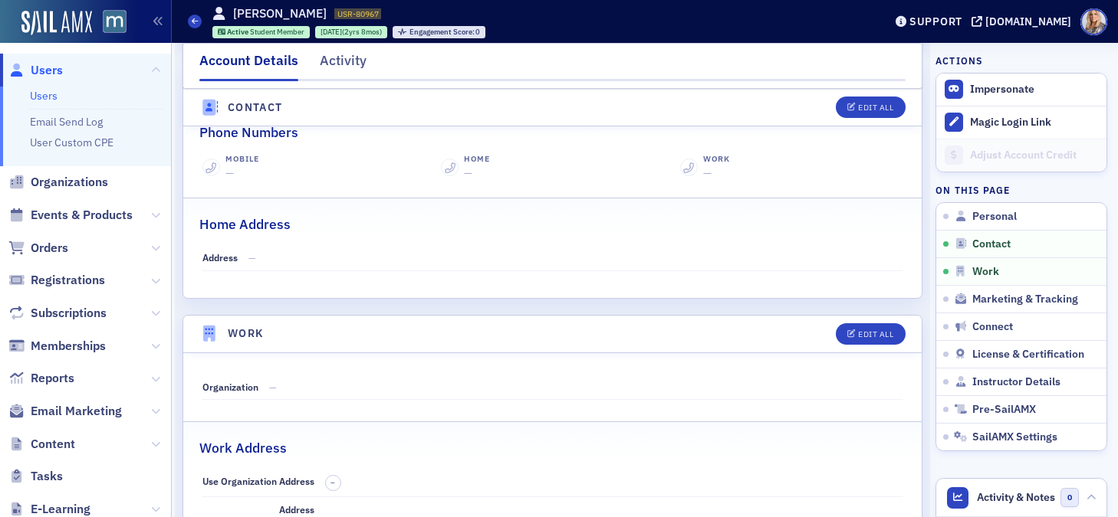
scroll to position [703, 0]
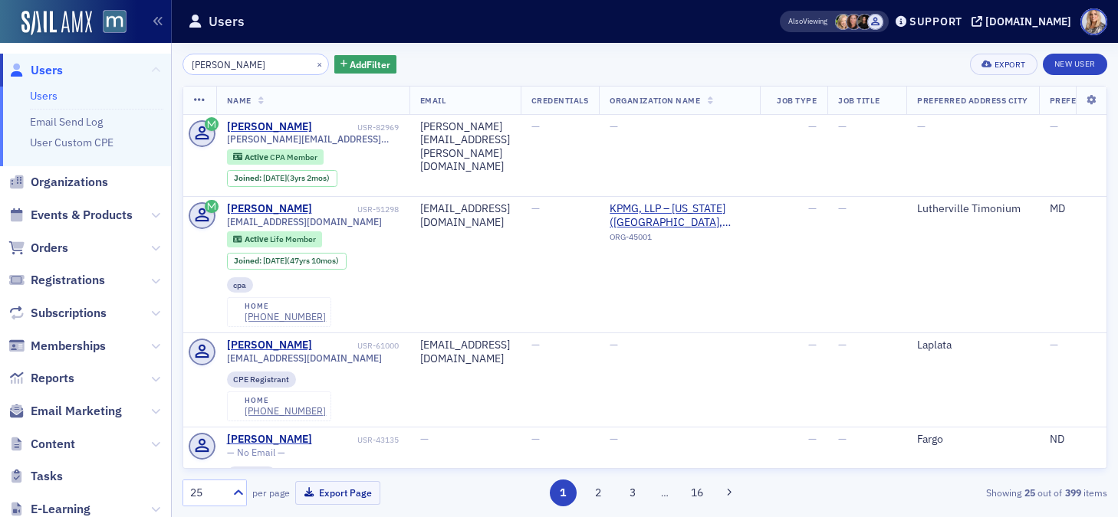
drag, startPoint x: 264, startPoint y: 70, endPoint x: 156, endPoint y: 69, distance: 108.1
click at [156, 69] on div "Users Users Email Send Log User Custom CPE Organizations Events & Products Orde…" at bounding box center [559, 258] width 1118 height 517
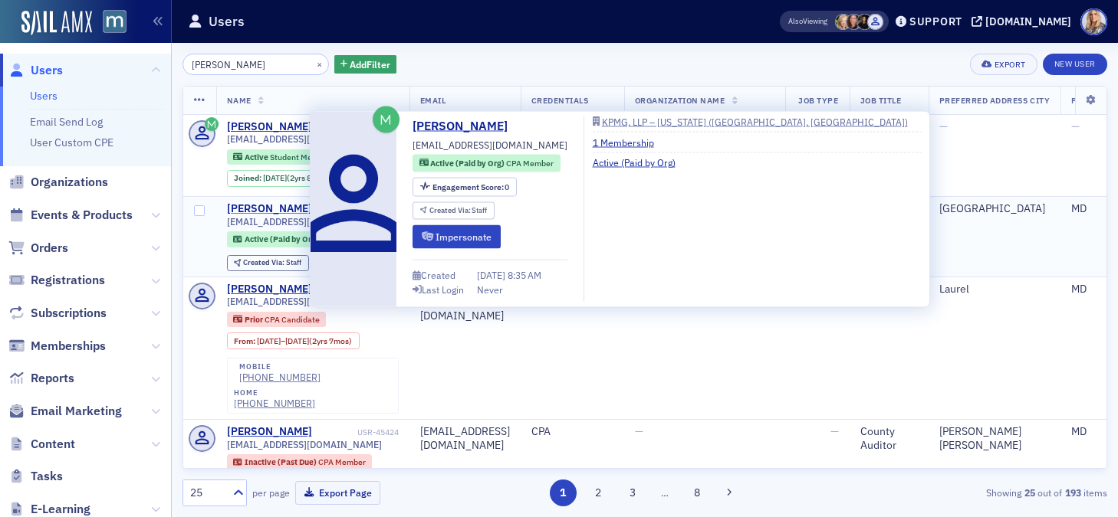
type input "Lauren Robinson"
click at [255, 209] on div "Lauren Robinson" at bounding box center [269, 209] width 85 height 14
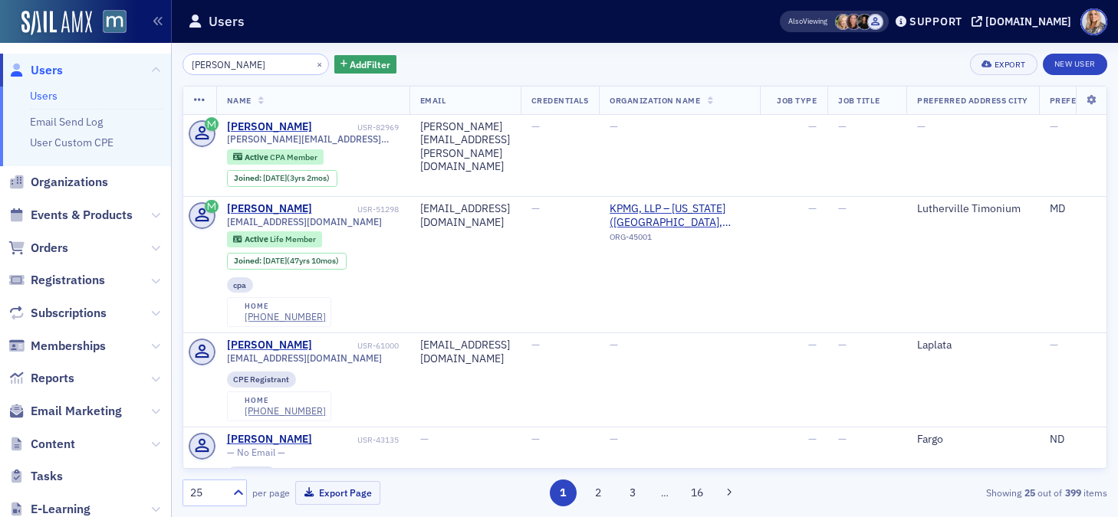
drag, startPoint x: 258, startPoint y: 67, endPoint x: 144, endPoint y: 62, distance: 114.4
click at [143, 62] on div "Users Users Email Send Log User Custom CPE Organizations Events & Products Orde…" at bounding box center [559, 258] width 1118 height 517
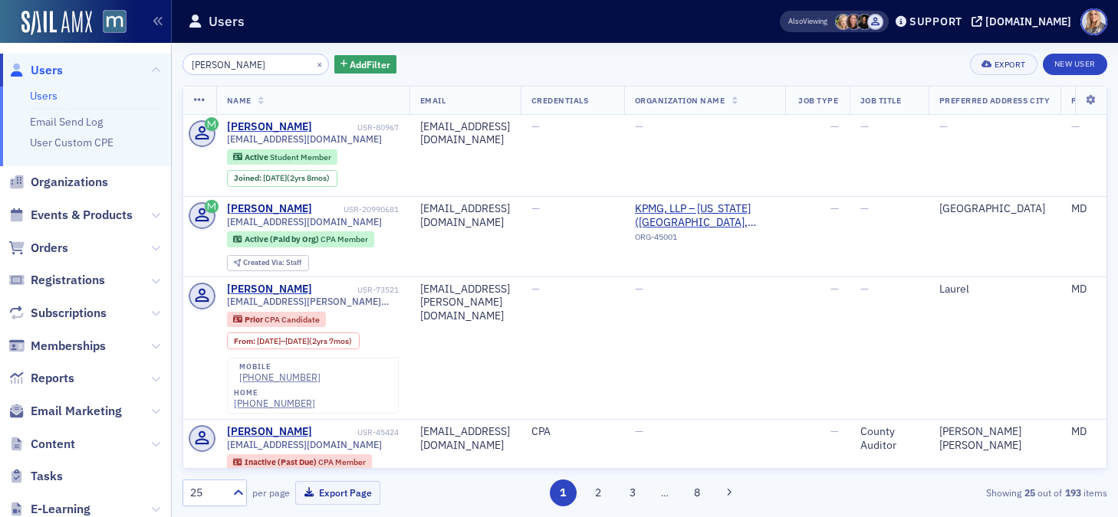
type input "Lauren Robinson"
drag, startPoint x: 268, startPoint y: 67, endPoint x: 147, endPoint y: 61, distance: 120.5
click at [147, 61] on div "Users Users Email Send Log User Custom CPE Organizations Events & Products Orde…" at bounding box center [559, 258] width 1118 height 517
paste input "search"
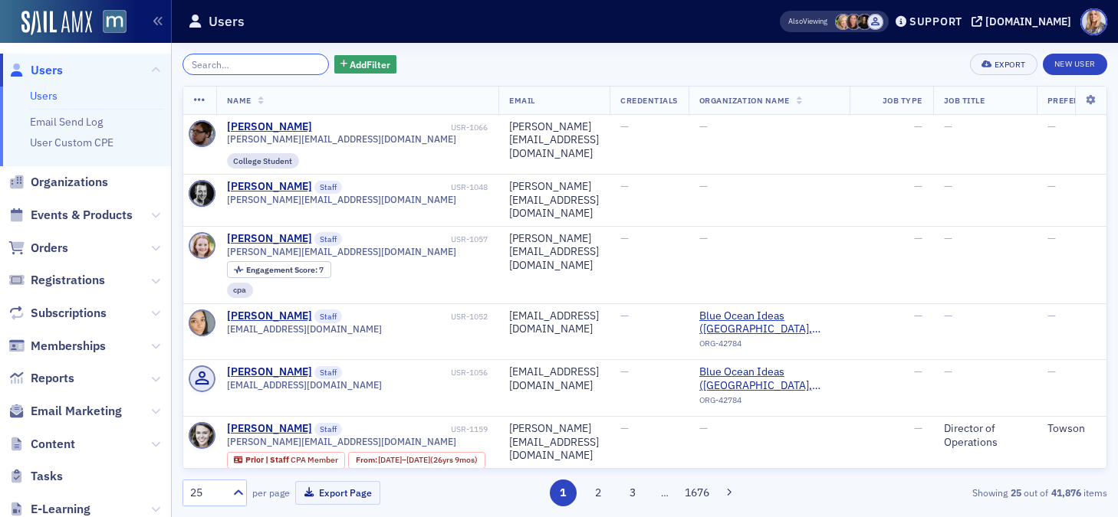
click at [222, 61] on input "search" at bounding box center [255, 64] width 146 height 21
click at [225, 67] on input "search" at bounding box center [255, 64] width 146 height 21
click at [238, 66] on input "search" at bounding box center [255, 64] width 146 height 21
paste input "Laurie Mergler"
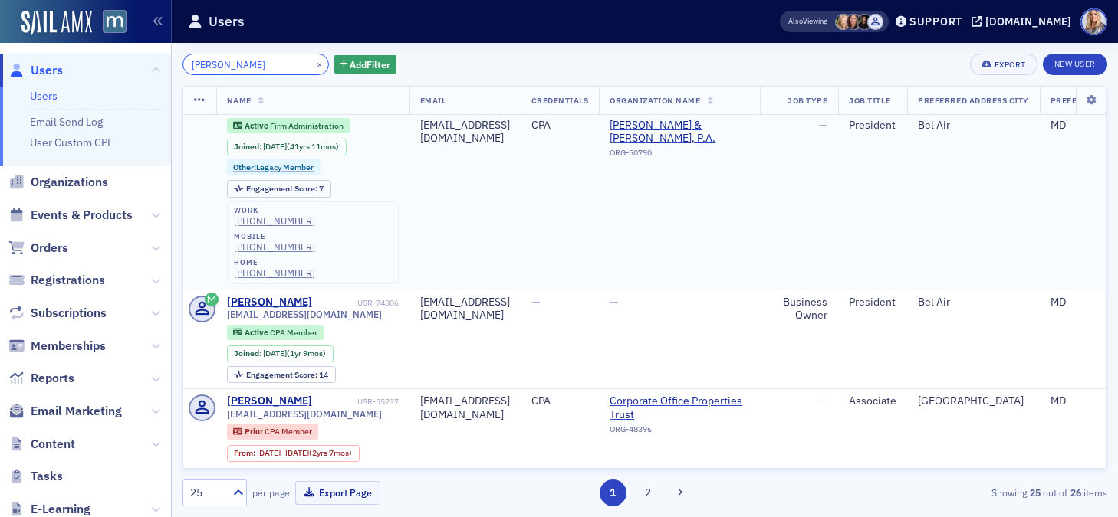
scroll to position [34, 0]
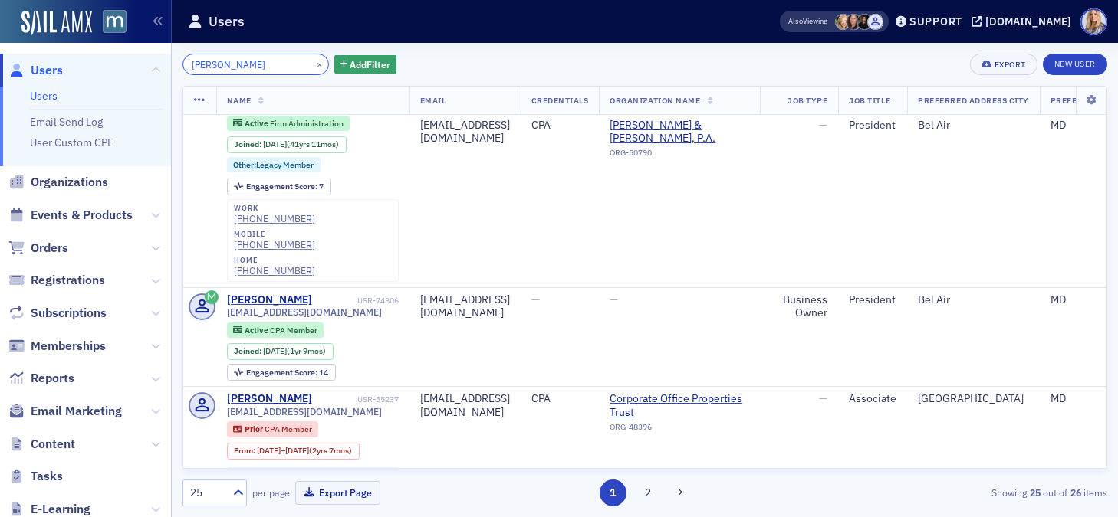
drag, startPoint x: 227, startPoint y: 63, endPoint x: 144, endPoint y: 59, distance: 82.9
click at [144, 59] on div "Users Users Email Send Log User Custom CPE Organizations Events & Products Orde…" at bounding box center [559, 258] width 1118 height 517
paste input "es Worch"
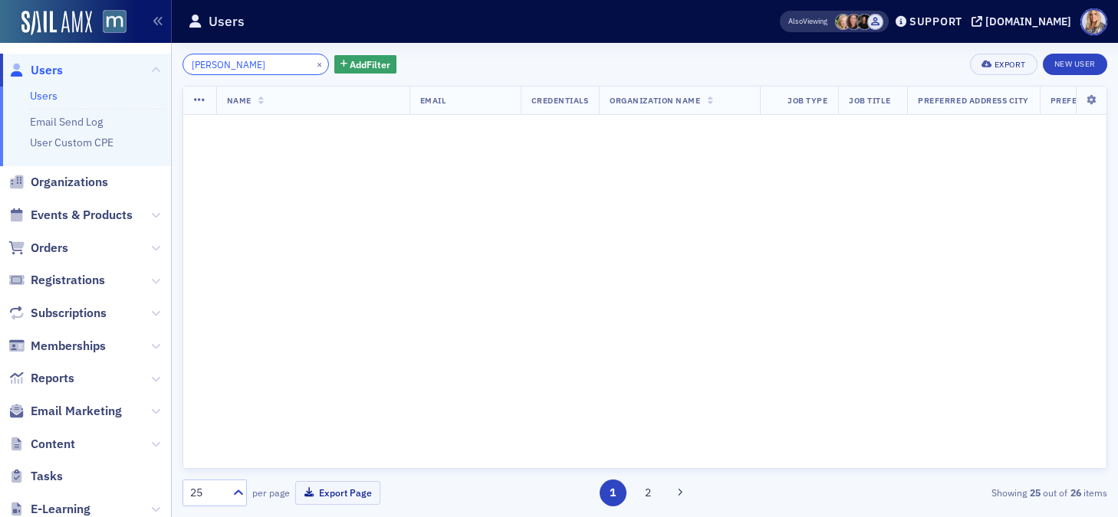
type input "Les Worch"
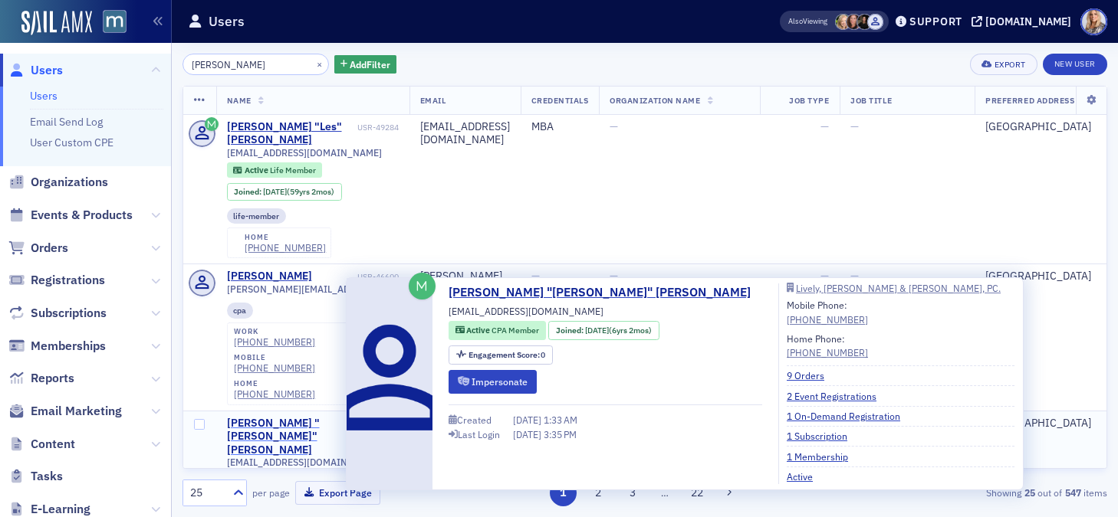
click at [282, 417] on div "Lester "Anthony" Worch" at bounding box center [290, 437] width 127 height 41
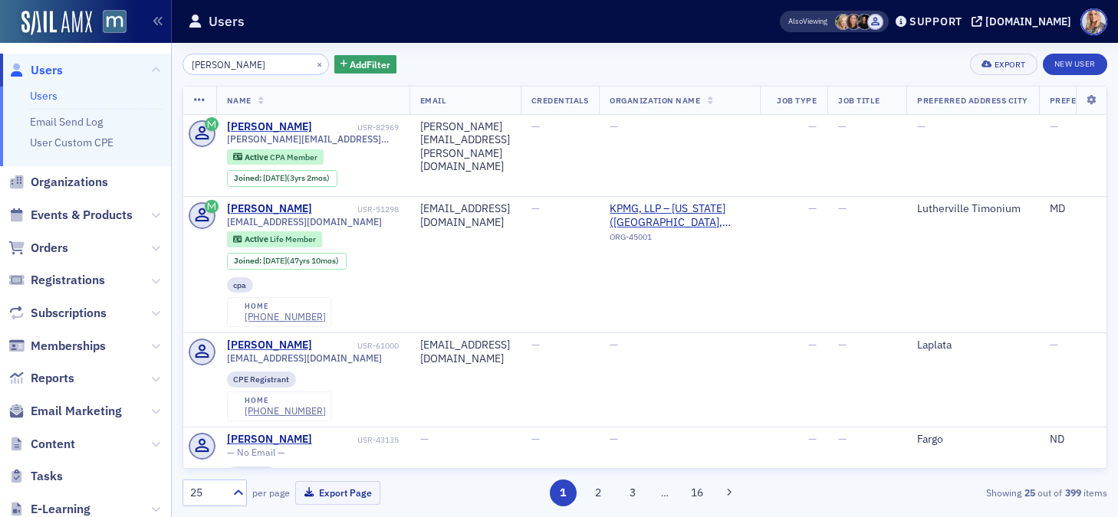
drag, startPoint x: 245, startPoint y: 59, endPoint x: 183, endPoint y: 54, distance: 62.3
click at [182, 54] on div "Kevin Hall ×" at bounding box center [255, 64] width 146 height 21
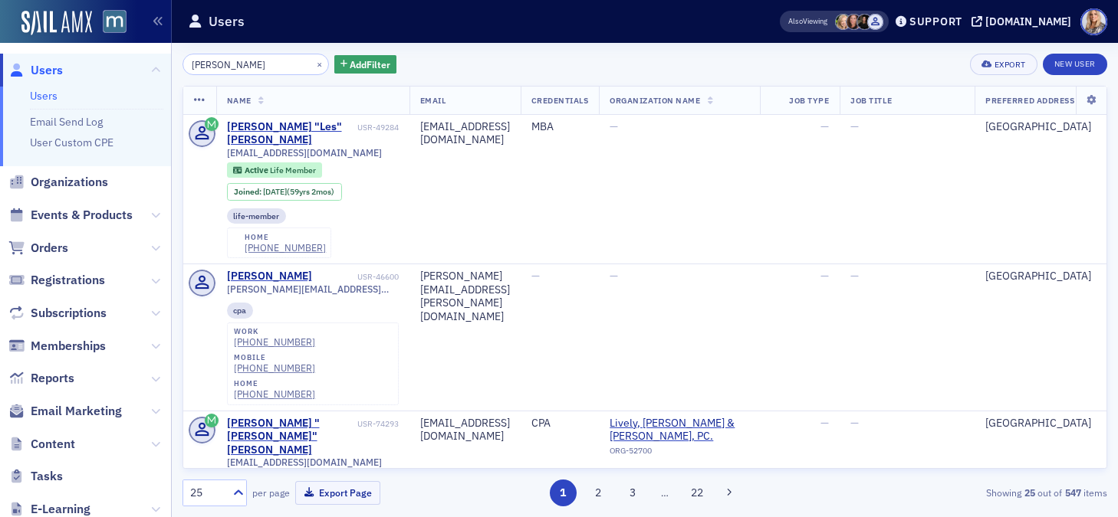
type input "Les Worch"
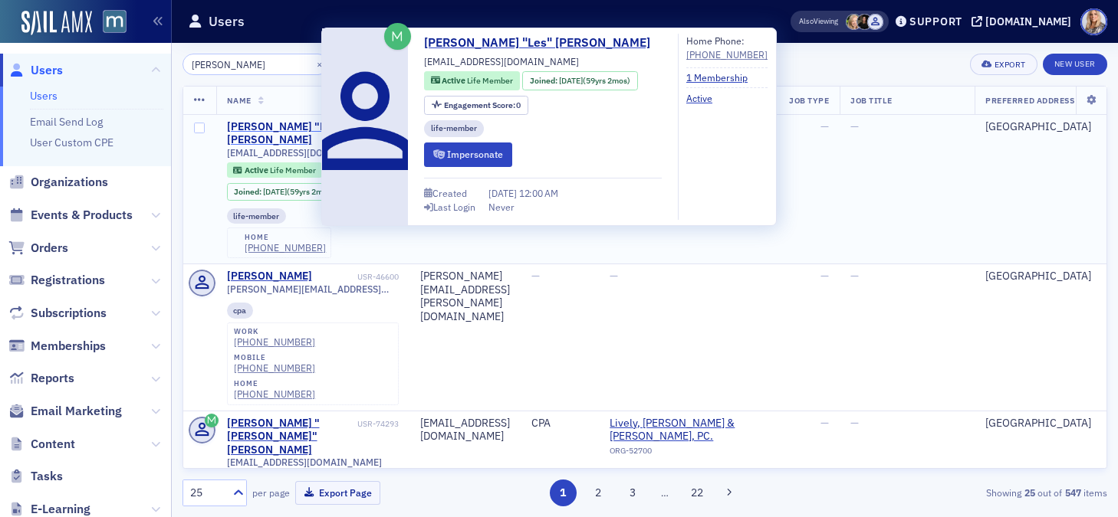
click at [306, 128] on div "Lester "Les" Worch" at bounding box center [290, 133] width 127 height 27
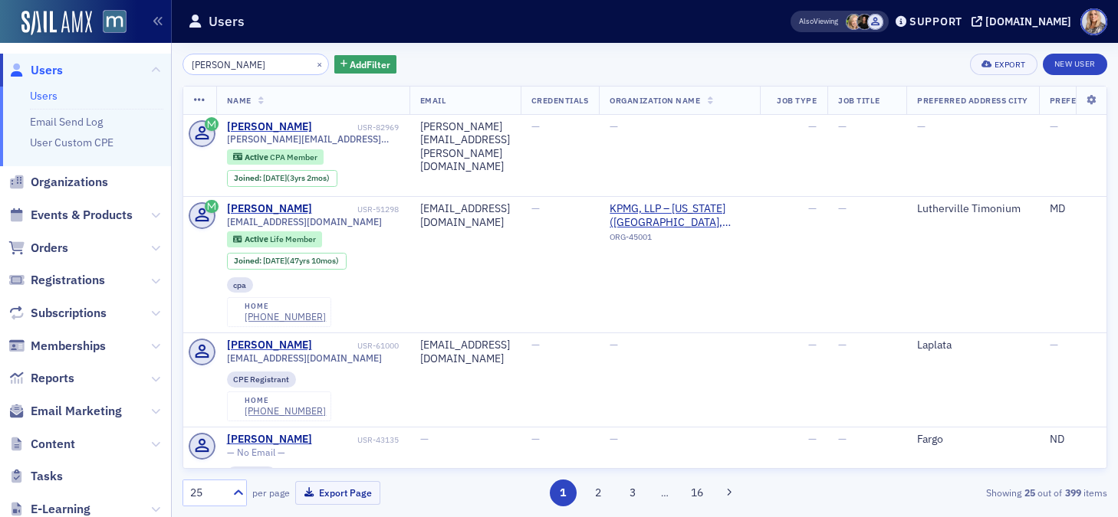
drag, startPoint x: 243, startPoint y: 68, endPoint x: 153, endPoint y: 57, distance: 91.1
click at [152, 57] on div "Users Users Email Send Log User Custom CPE Organizations Events & Products Orde…" at bounding box center [559, 258] width 1118 height 517
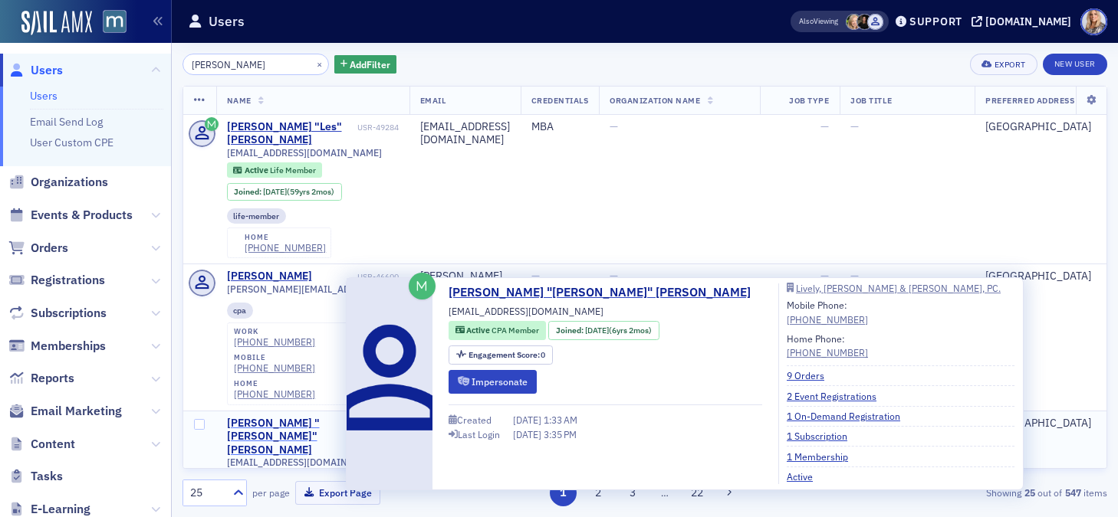
type input "Les Worch"
click at [307, 417] on div "Lester "Anthony" Worch" at bounding box center [290, 437] width 127 height 41
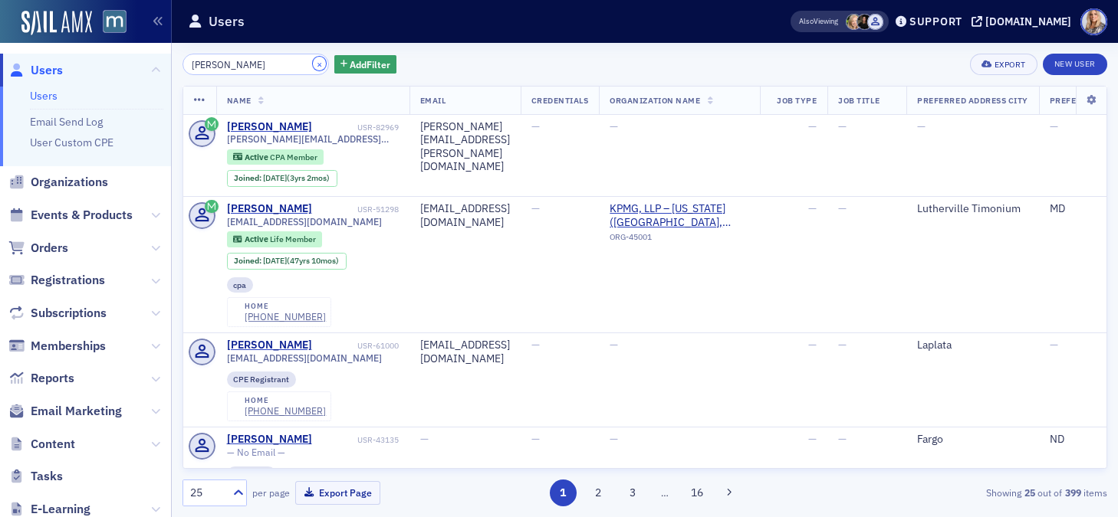
click at [313, 65] on button "×" at bounding box center [320, 64] width 14 height 14
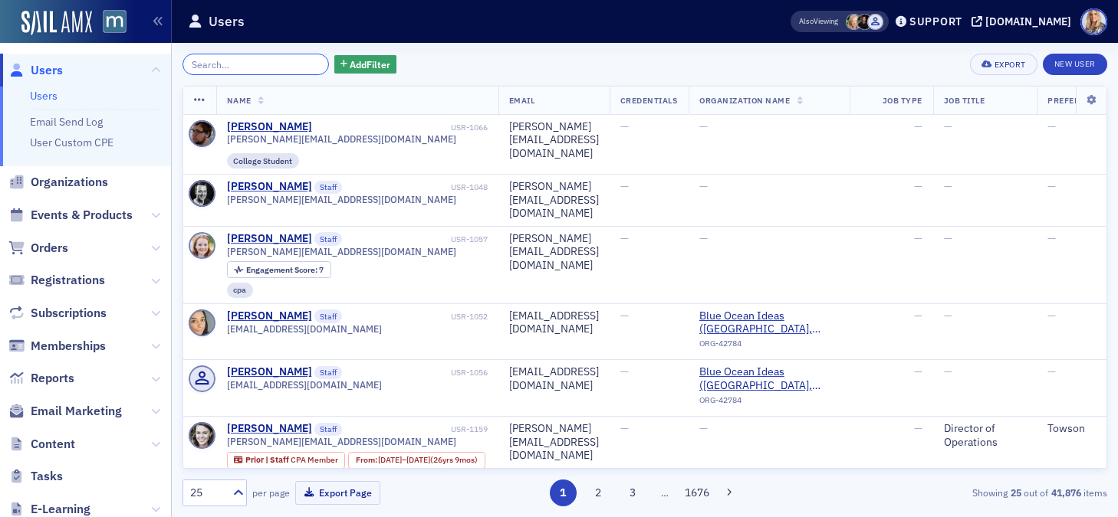
click at [255, 67] on input "search" at bounding box center [255, 64] width 146 height 21
paste input "Les Worch"
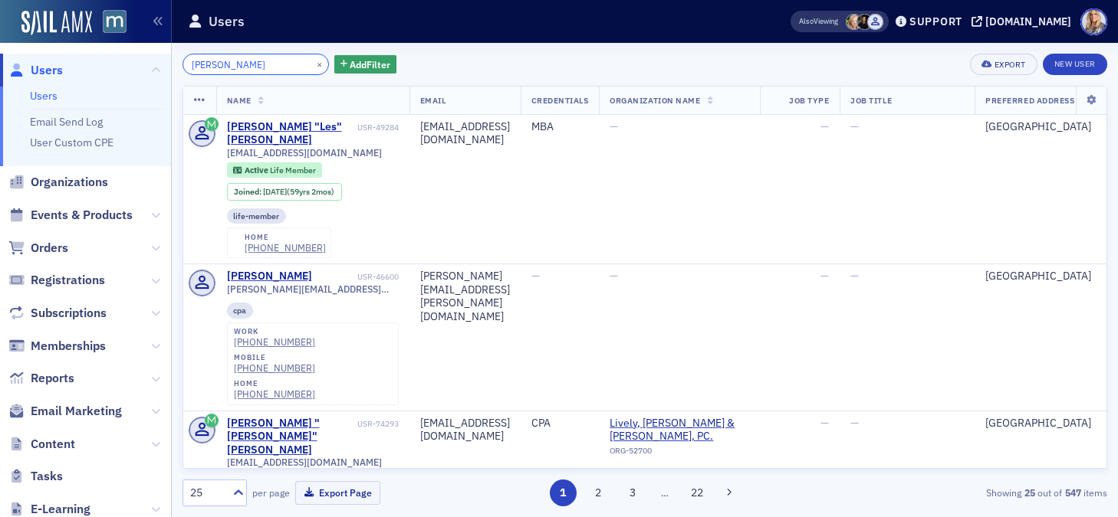
type input "Les Worch"
